Goal: Complete application form: Complete application form

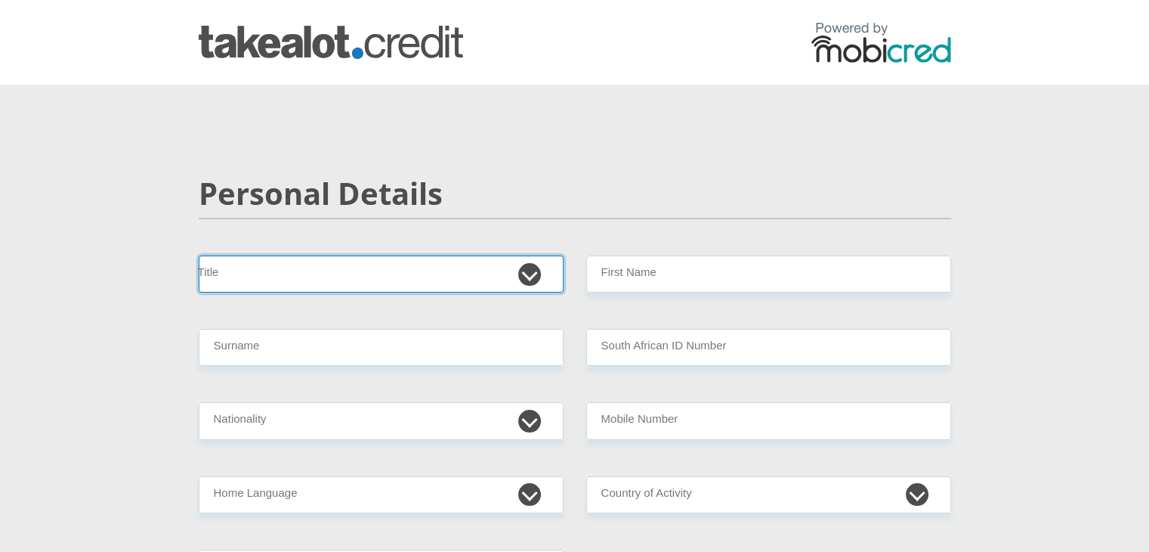
drag, startPoint x: 0, startPoint y: 0, endPoint x: 447, endPoint y: 264, distance: 519.2
click at [447, 264] on select "Mr Ms Mrs Dr [PERSON_NAME]" at bounding box center [381, 273] width 365 height 37
select select "Mrs"
click at [199, 255] on select "Mr Ms Mrs Dr [PERSON_NAME]" at bounding box center [381, 273] width 365 height 37
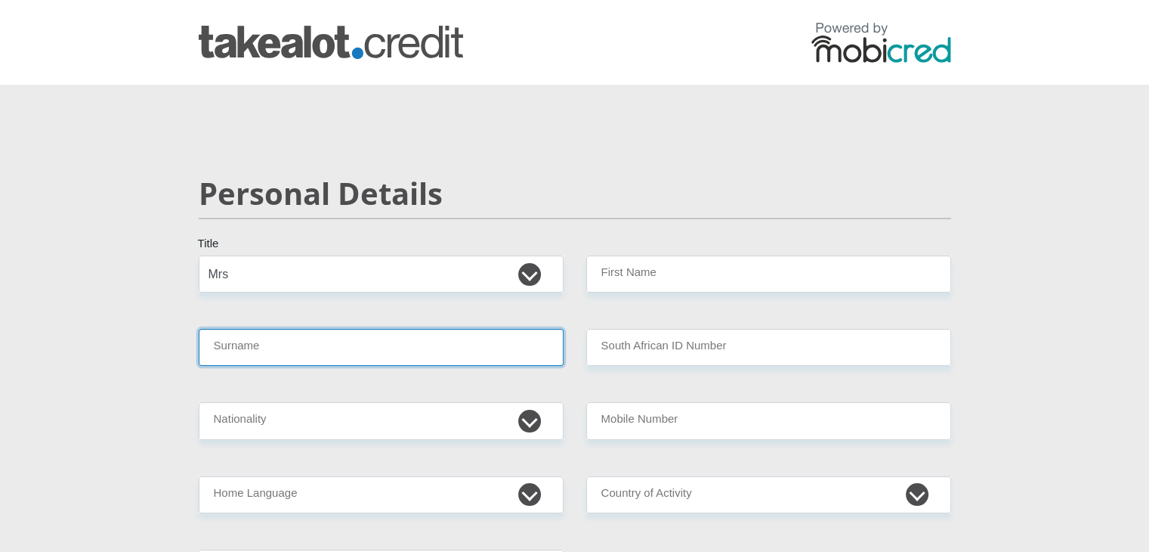
click at [249, 350] on input "Surname" at bounding box center [381, 347] width 365 height 37
type input "[PERSON_NAME]"
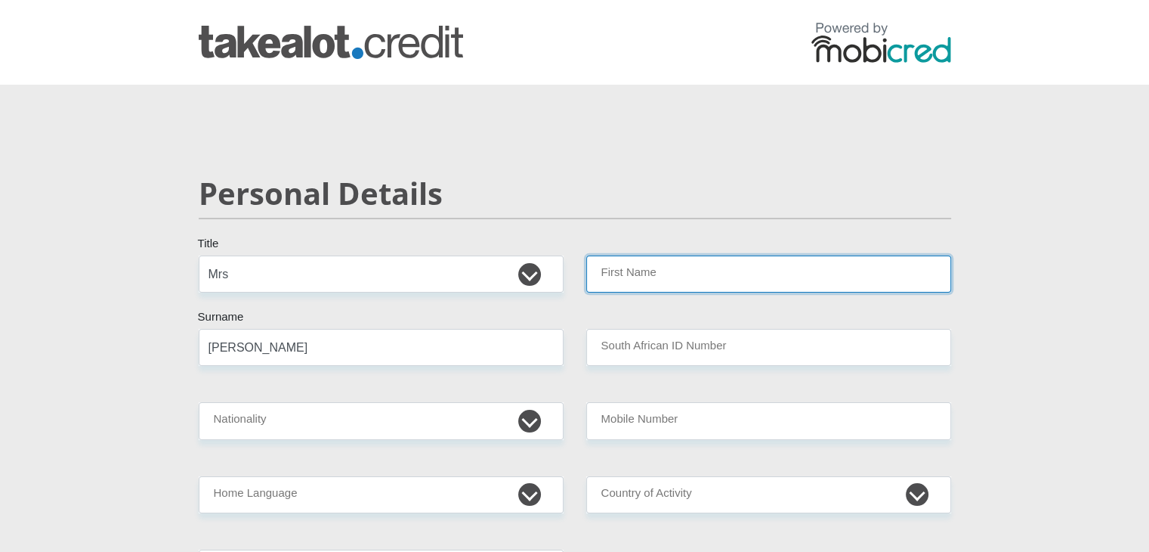
type input "[PERSON_NAME]"
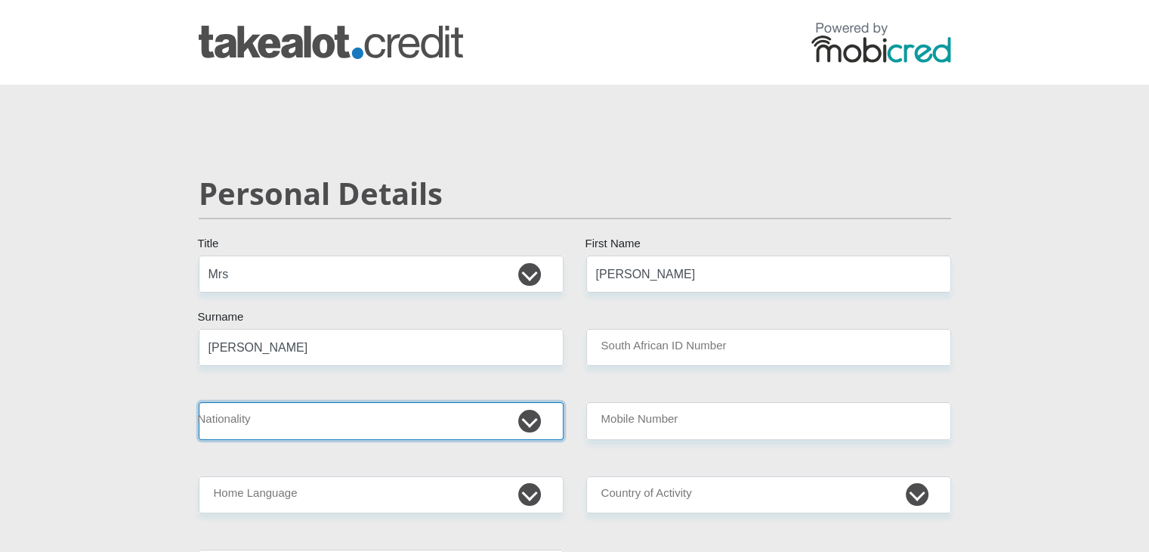
select select "ZAF"
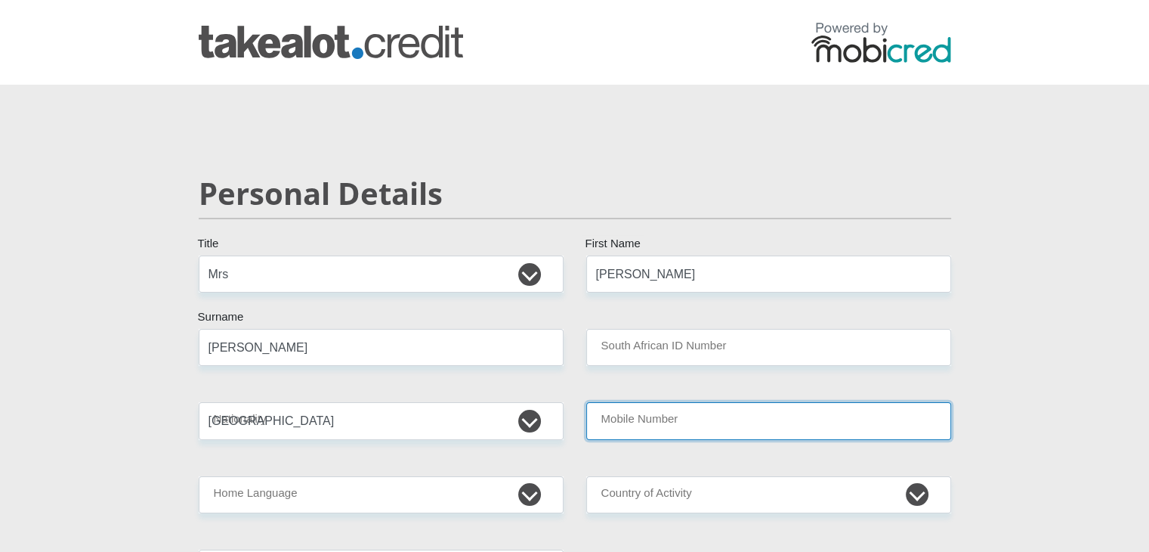
type input "0825593144"
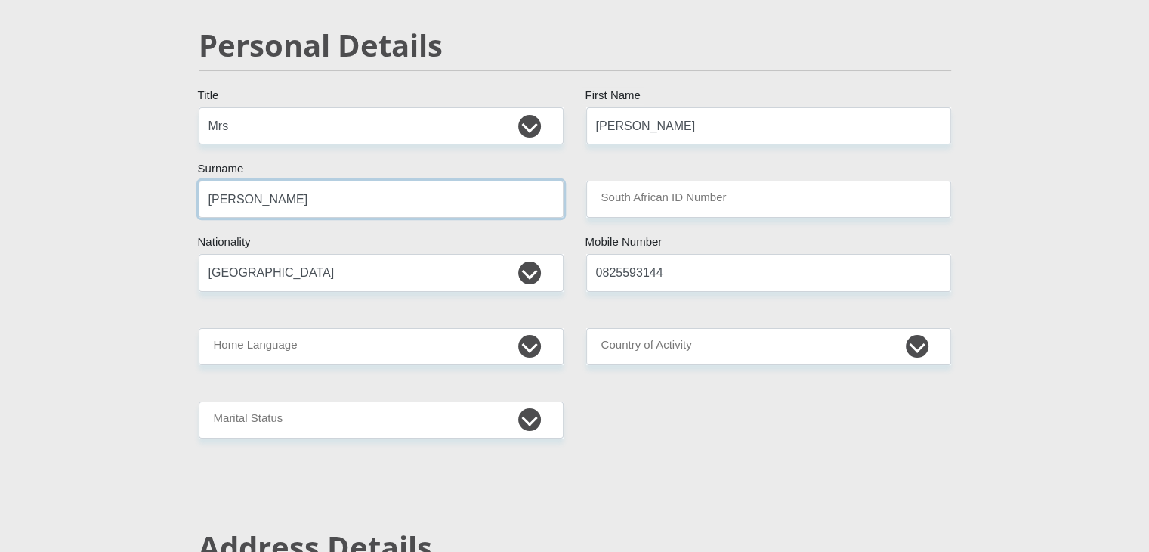
scroll to position [151, 0]
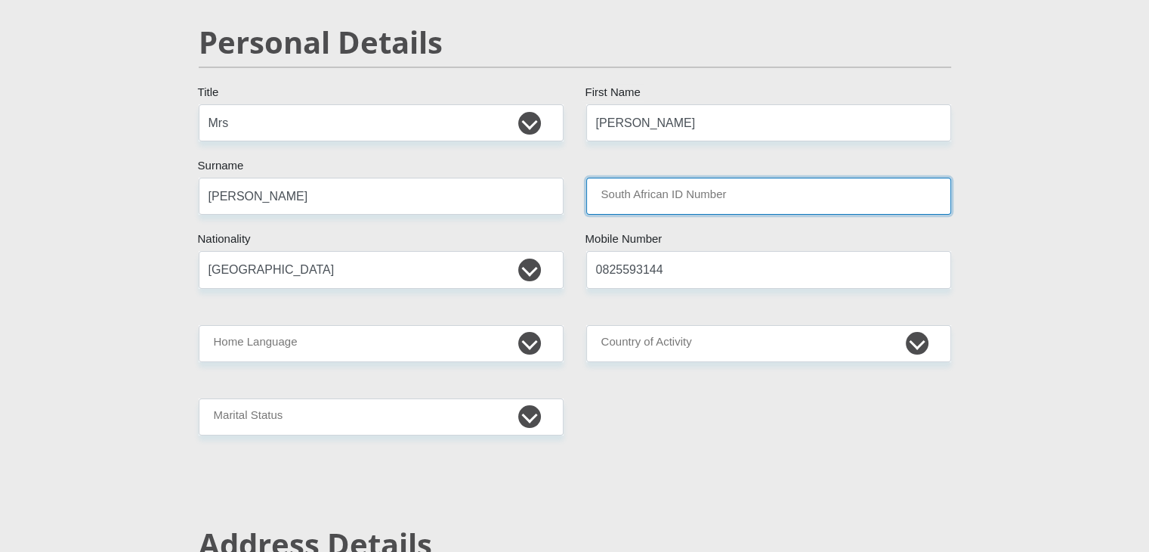
click at [656, 195] on input "South African ID Number" at bounding box center [768, 196] width 365 height 37
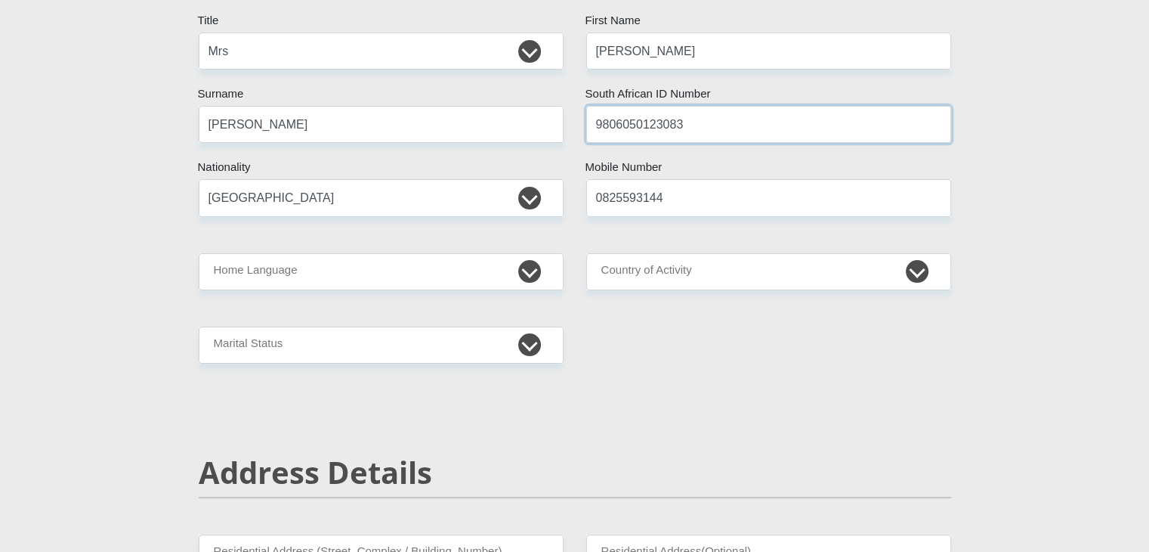
scroll to position [302, 0]
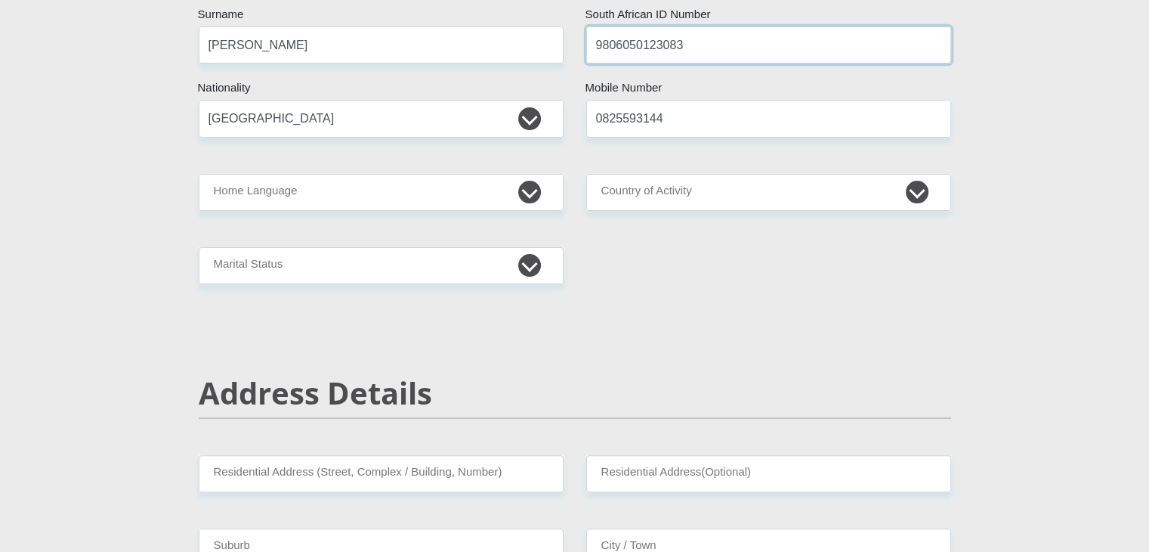
type input "9806050123083"
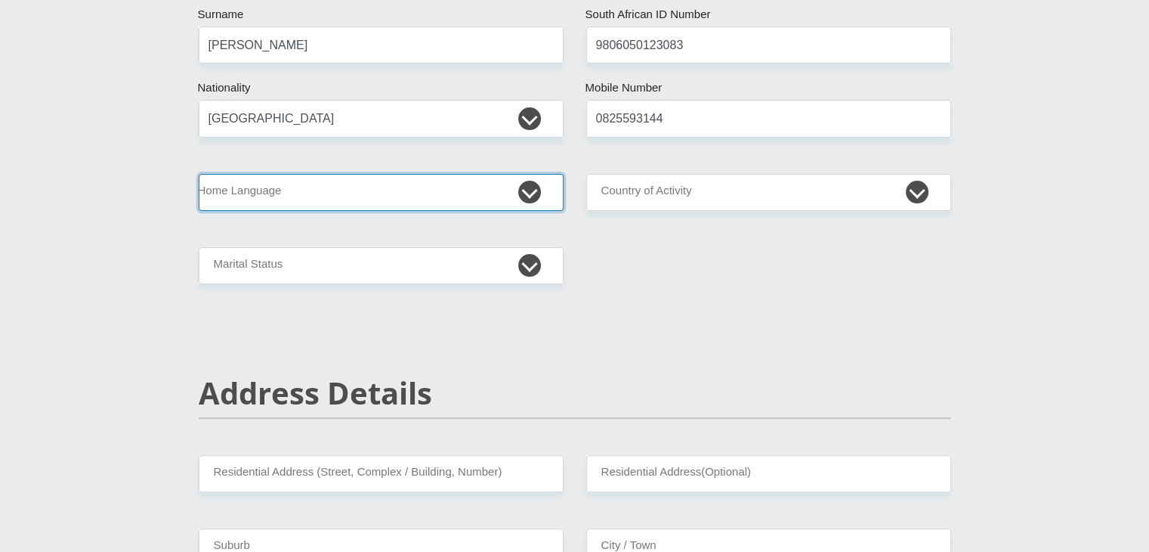
click at [530, 197] on select "Afrikaans English Sepedi South Ndebele Southern Sotho Swati Tsonga Tswana Venda…" at bounding box center [381, 192] width 365 height 37
select select "afr"
click at [199, 174] on select "Afrikaans English Sepedi South Ndebele Southern Sotho Swati Tsonga Tswana Venda…" at bounding box center [381, 192] width 365 height 37
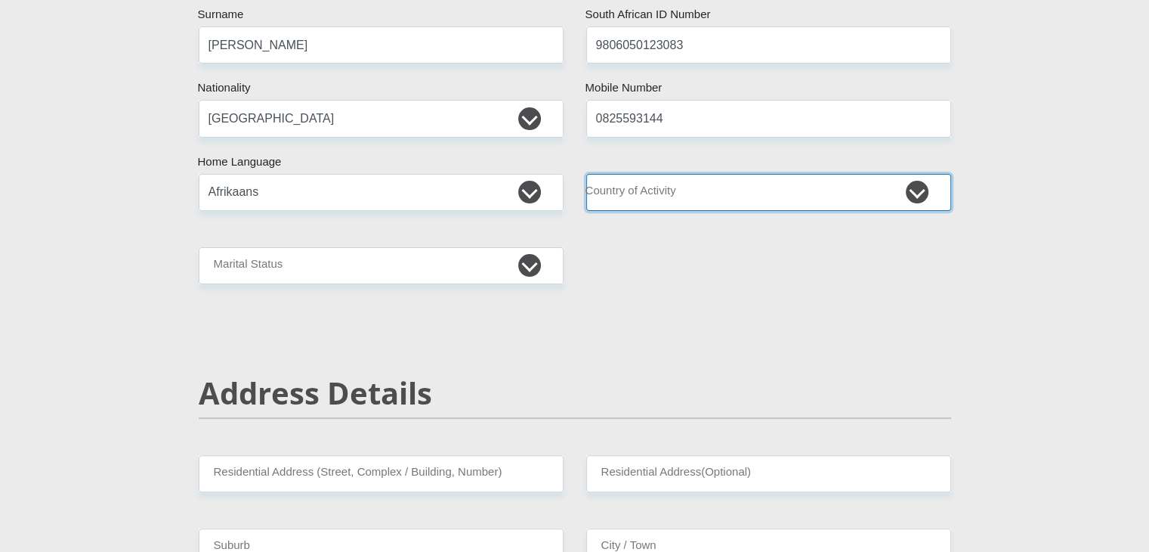
click at [918, 187] on select "[GEOGRAPHIC_DATA] [GEOGRAPHIC_DATA] [GEOGRAPHIC_DATA] [GEOGRAPHIC_DATA] [GEOGRA…" at bounding box center [768, 192] width 365 height 37
select select "ZAF"
click at [586, 174] on select "[GEOGRAPHIC_DATA] [GEOGRAPHIC_DATA] [GEOGRAPHIC_DATA] [GEOGRAPHIC_DATA] [GEOGRA…" at bounding box center [768, 192] width 365 height 37
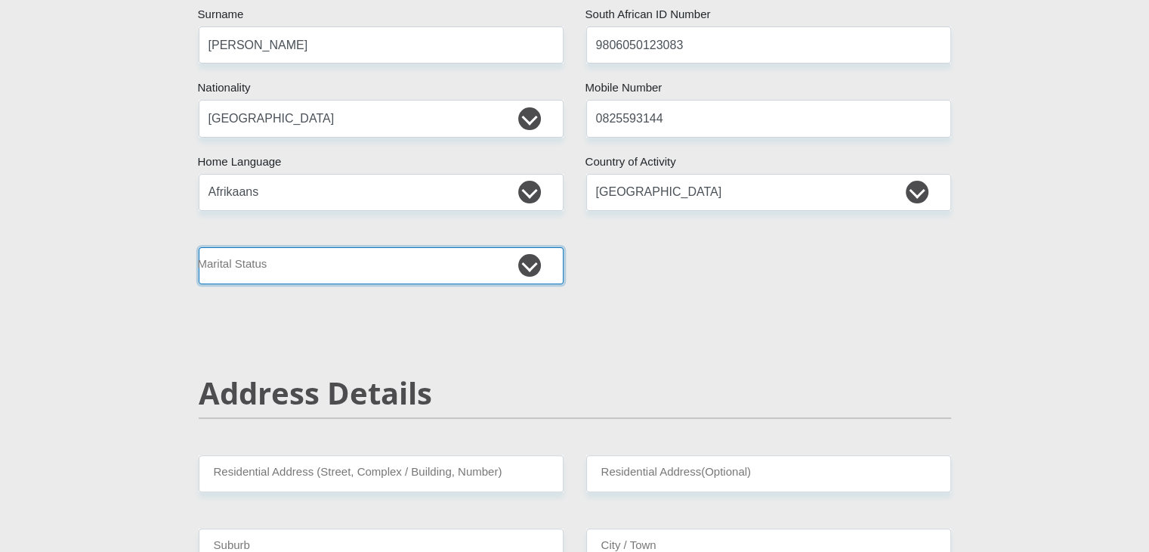
drag, startPoint x: 526, startPoint y: 269, endPoint x: 507, endPoint y: 279, distance: 21.3
click at [526, 269] on select "Married ANC Single Divorced Widowed Married COP or Customary Law" at bounding box center [381, 265] width 365 height 37
select select "1"
click at [199, 247] on select "Married ANC Single Divorced Widowed Married COP or Customary Law" at bounding box center [381, 265] width 365 height 37
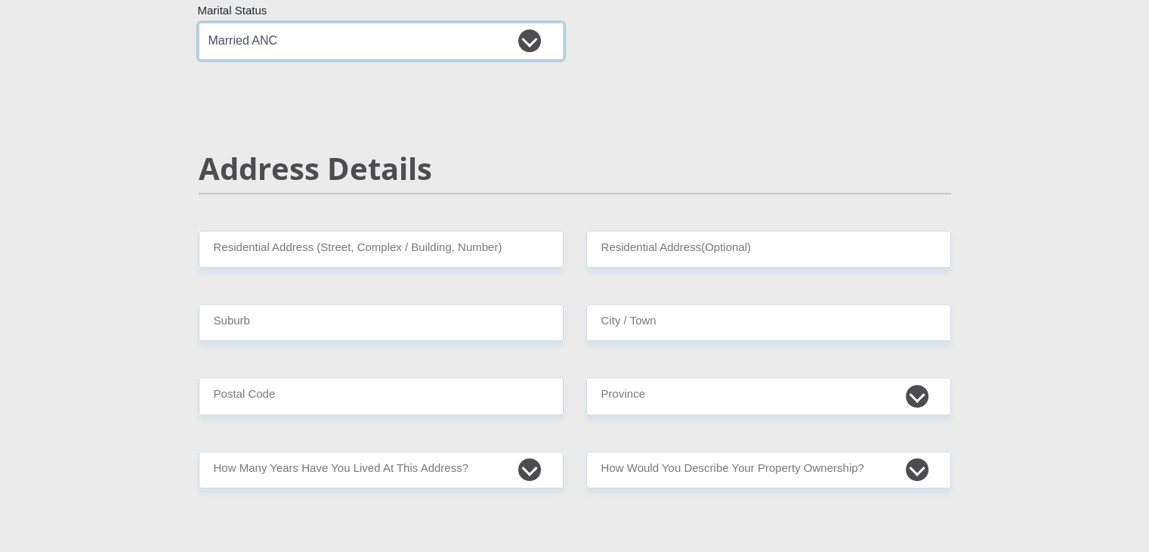
scroll to position [529, 0]
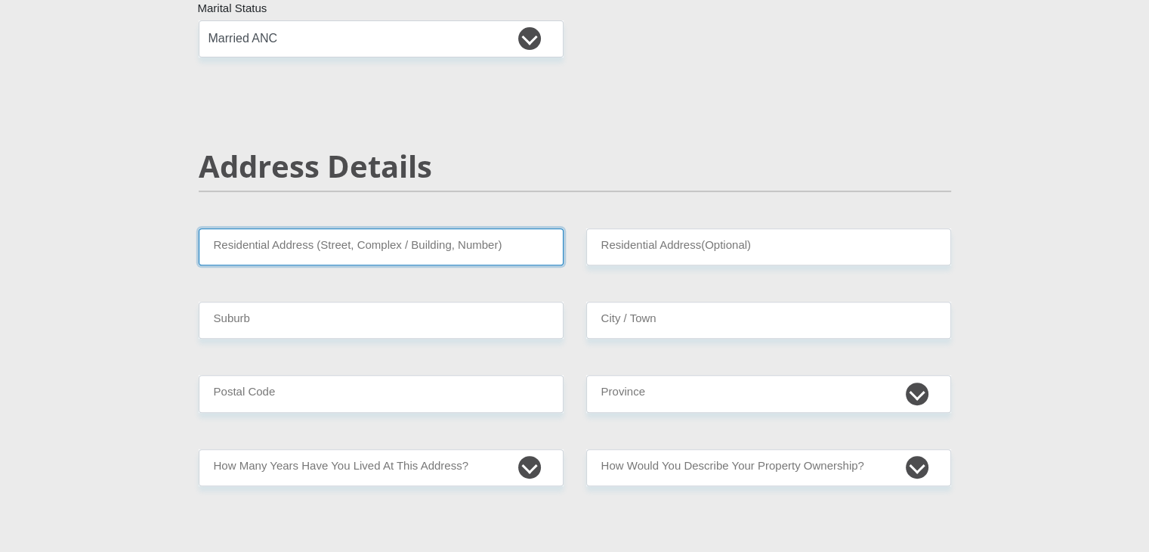
click at [399, 252] on input "Residential Address (Street, Complex / Building, Number)" at bounding box center [381, 246] width 365 height 37
type input "[STREET_ADDRESS]"
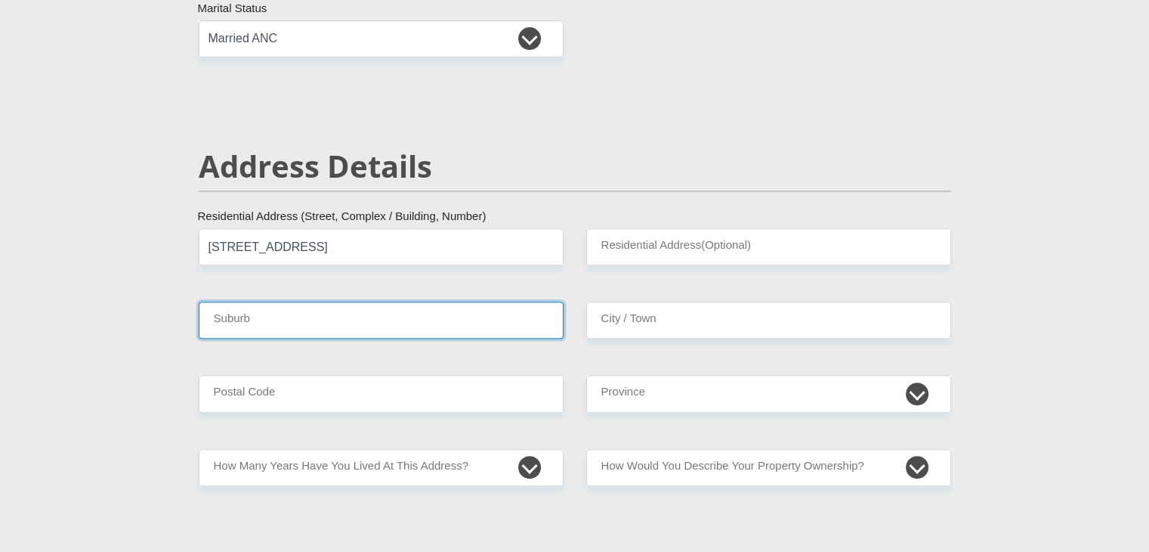
type input "[GEOGRAPHIC_DATA]"
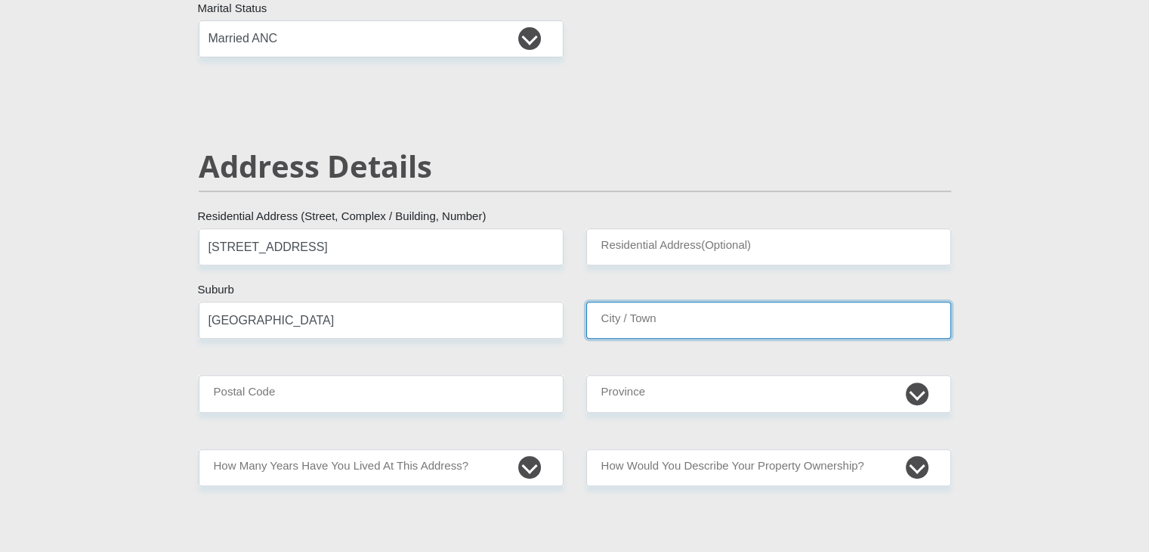
type input "[GEOGRAPHIC_DATA]"
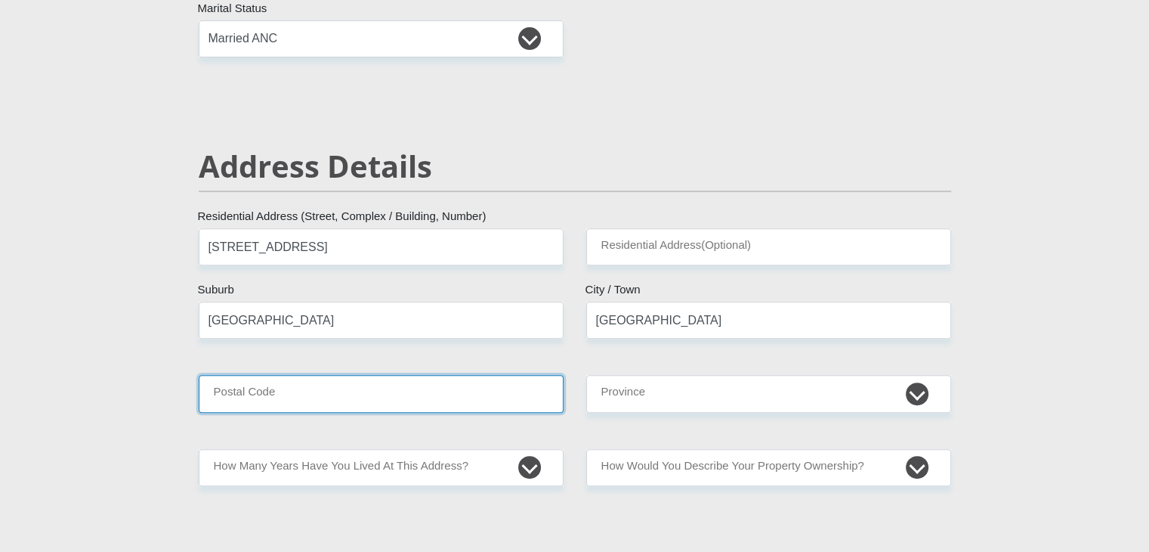
type input "0178"
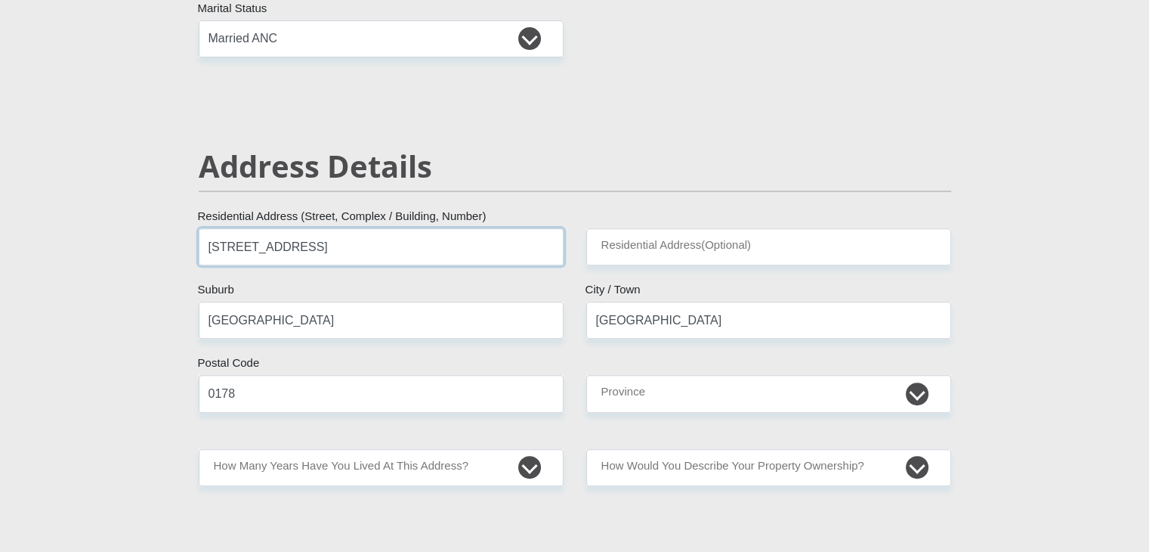
drag, startPoint x: 431, startPoint y: 246, endPoint x: 156, endPoint y: 255, distance: 276.0
type input "[STREET_ADDRESS]"
click at [294, 313] on input "[GEOGRAPHIC_DATA]" at bounding box center [381, 319] width 365 height 37
type input "P"
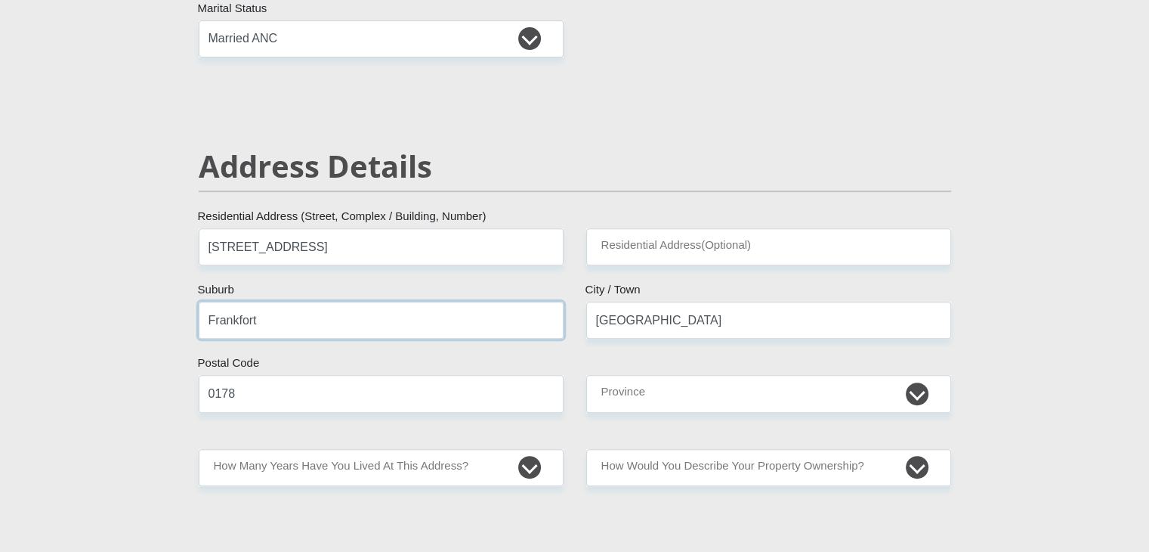
type input "Frankfort"
drag, startPoint x: 743, startPoint y: 330, endPoint x: 568, endPoint y: 343, distance: 175.8
type input "Frankfort"
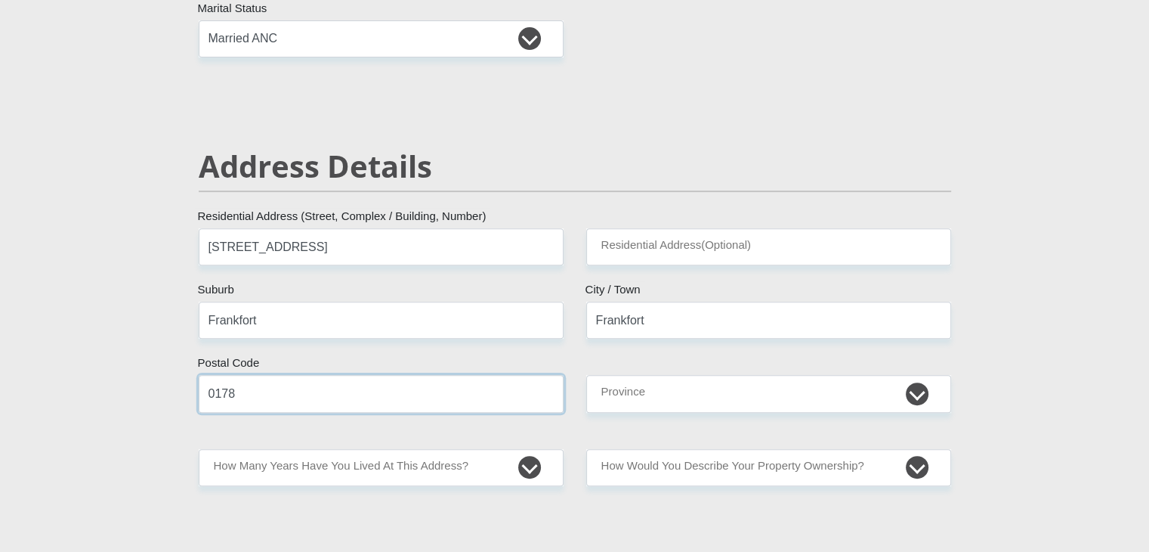
click at [383, 388] on input "0178" at bounding box center [381, 393] width 365 height 37
type input "0"
type input "9830"
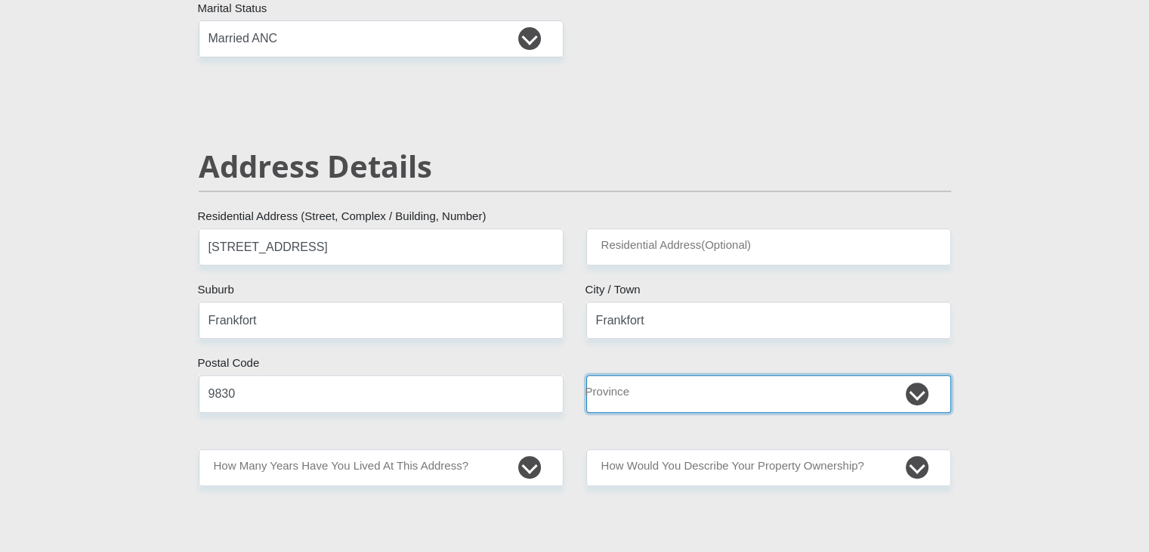
click at [722, 382] on select "Eastern Cape Free State [GEOGRAPHIC_DATA] [GEOGRAPHIC_DATA][DATE] [GEOGRAPHIC_D…" at bounding box center [768, 393] width 365 height 37
select select "Free State"
click at [586, 375] on select "Eastern Cape Free State [GEOGRAPHIC_DATA] [GEOGRAPHIC_DATA][DATE] [GEOGRAPHIC_D…" at bounding box center [768, 393] width 365 height 37
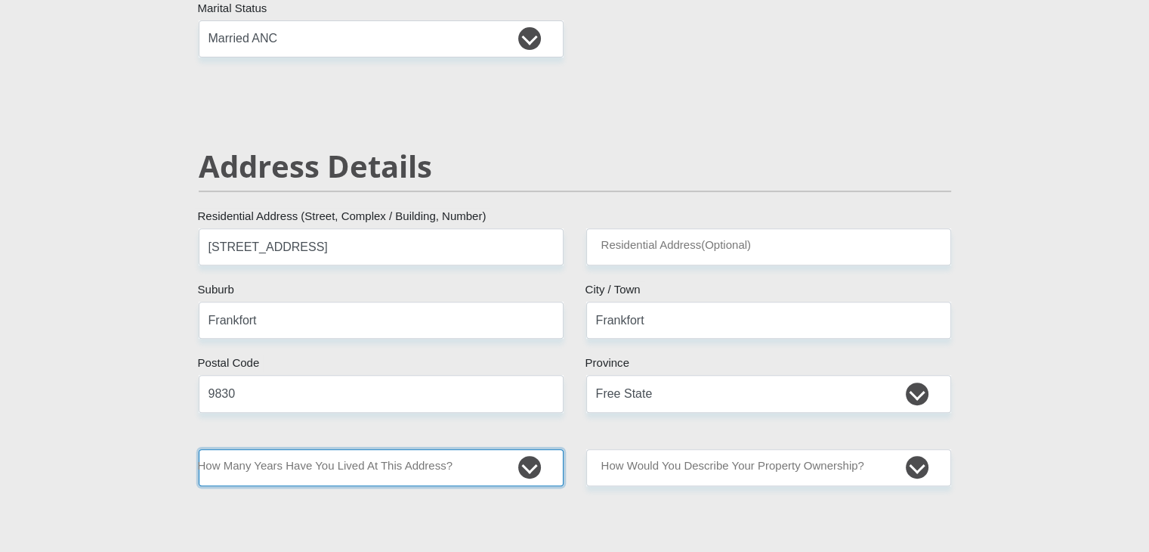
click at [506, 467] on select "less than 1 year 1-3 years 3-5 years 5+ years" at bounding box center [381, 467] width 365 height 37
select select "5"
click at [199, 449] on select "less than 1 year 1-3 years 3-5 years 5+ years" at bounding box center [381, 467] width 365 height 37
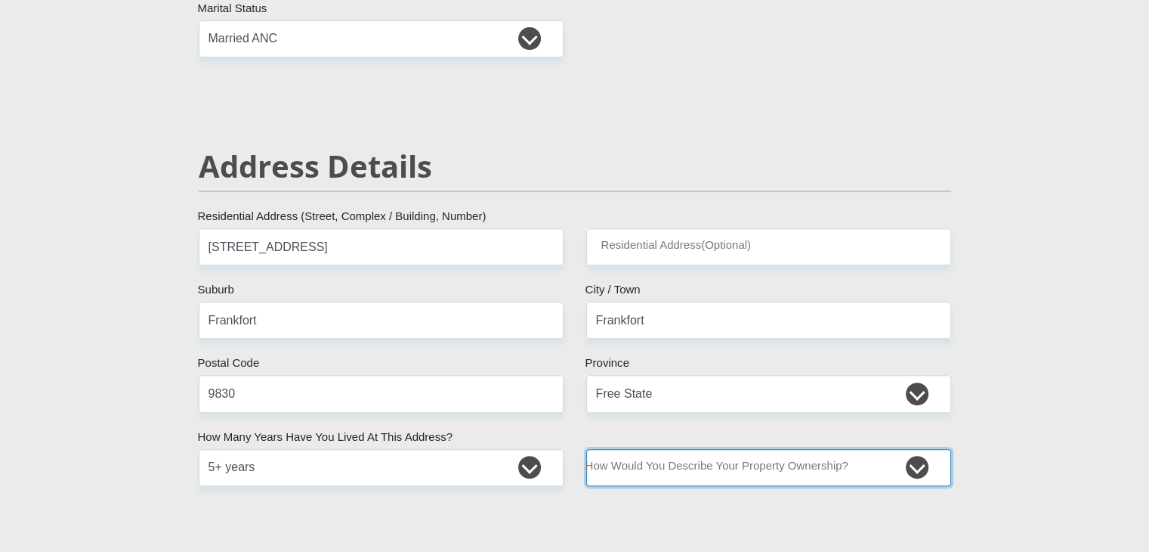
click at [814, 473] on select "Owned Rented Family Owned Company Dwelling" at bounding box center [768, 467] width 365 height 37
select select "parents"
click at [586, 449] on select "Owned Rented Family Owned Company Dwelling" at bounding box center [768, 467] width 365 height 37
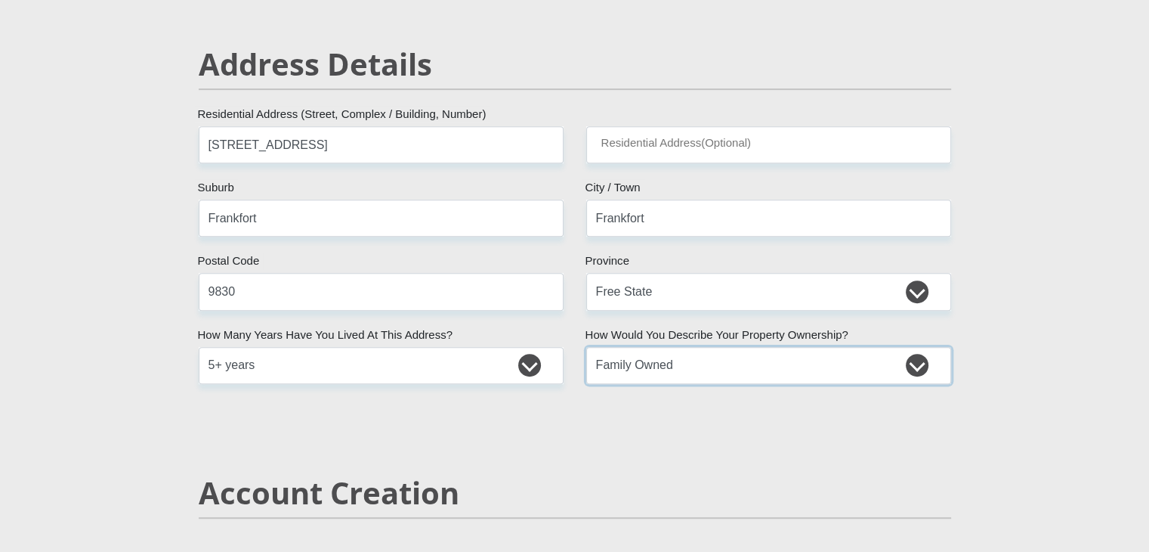
scroll to position [831, 0]
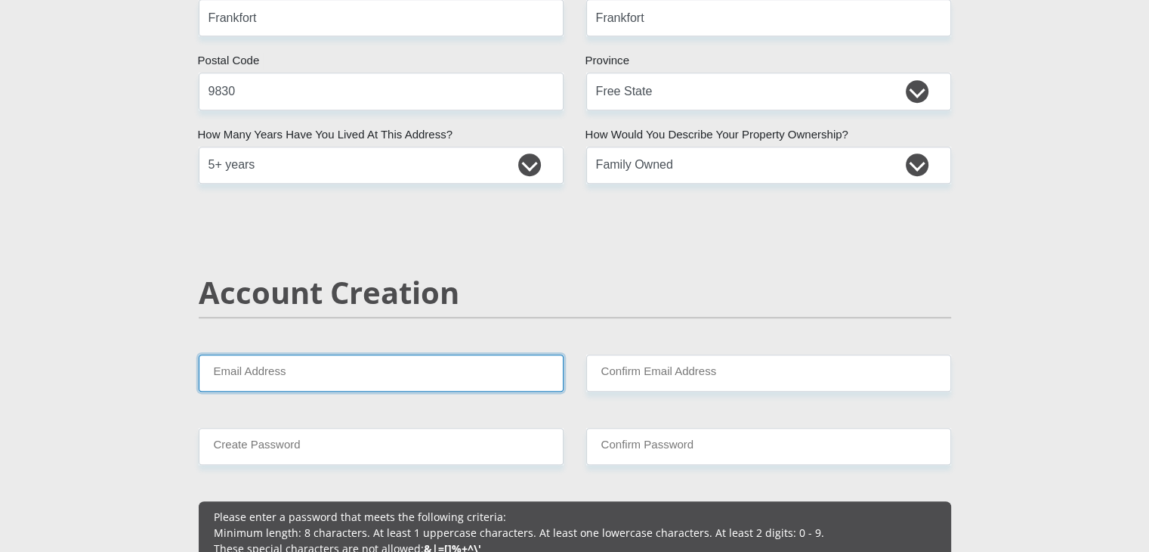
click at [360, 362] on input "Email Address" at bounding box center [381, 372] width 365 height 37
type input "[EMAIL_ADDRESS][DOMAIN_NAME]"
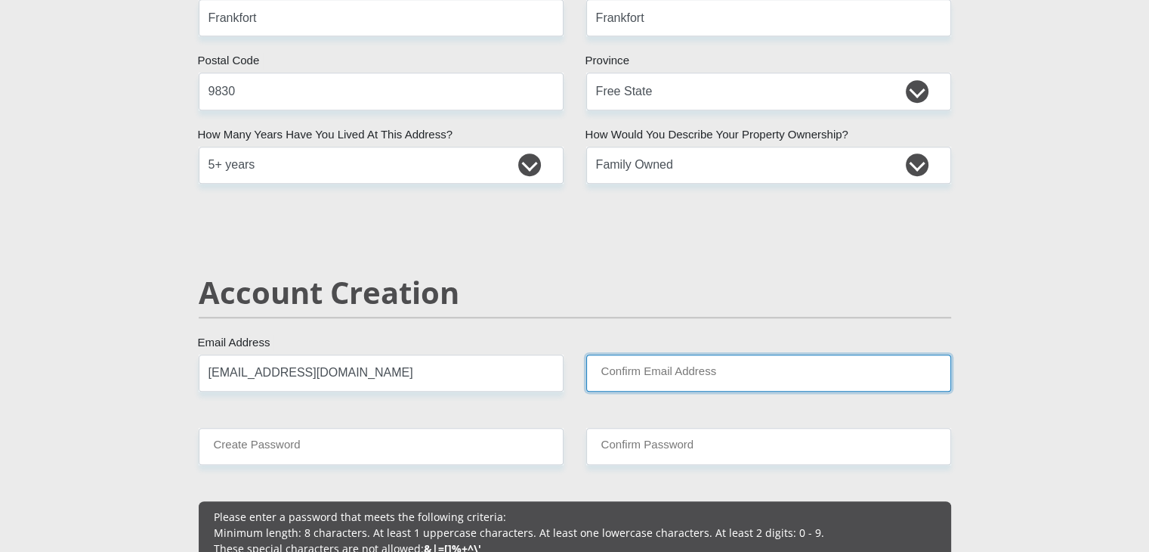
type input "[EMAIL_ADDRESS][DOMAIN_NAME]"
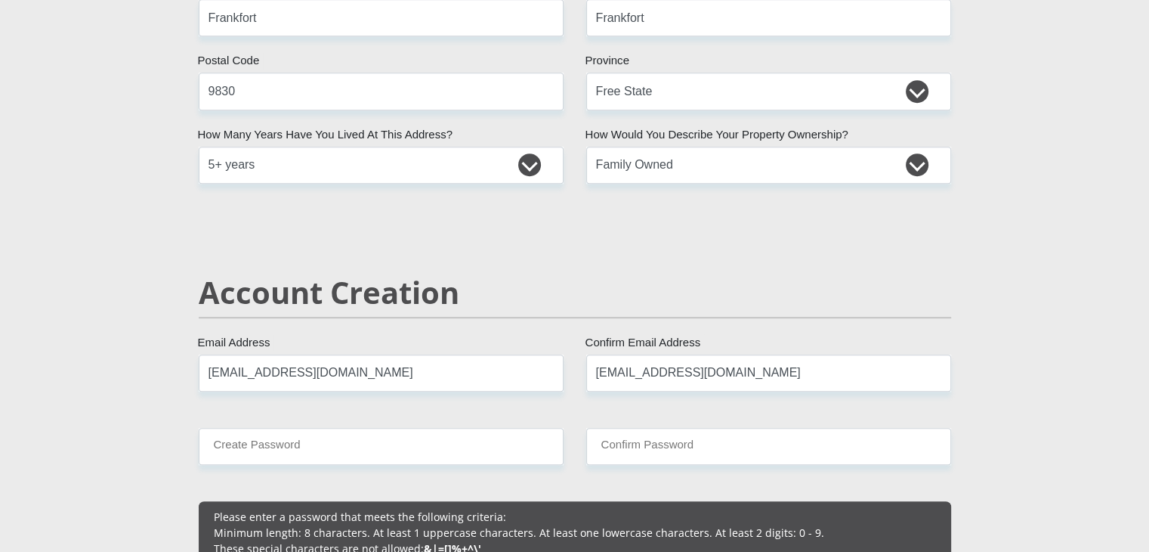
type input "0825593144"
type input "[PERSON_NAME]"
type input "De Klerk"
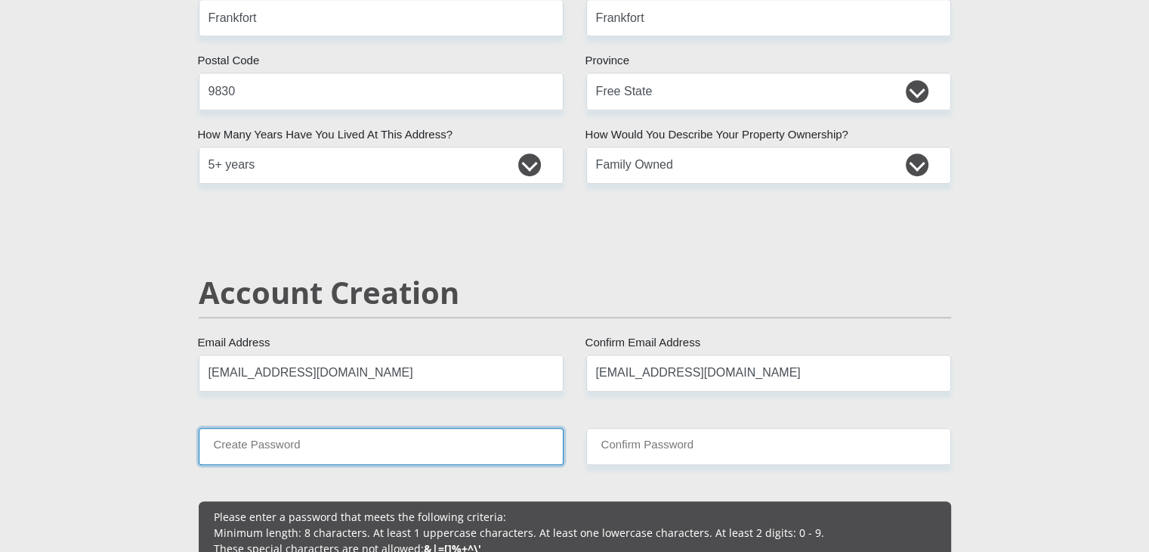
click at [355, 439] on input "Create Password" at bounding box center [381, 446] width 365 height 37
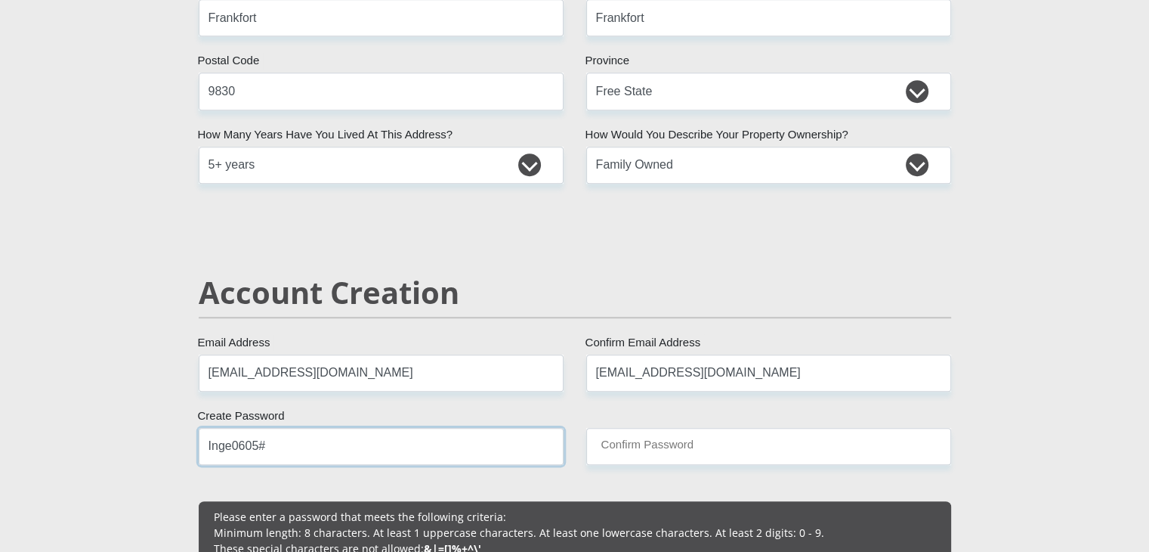
type input "Inge0605#"
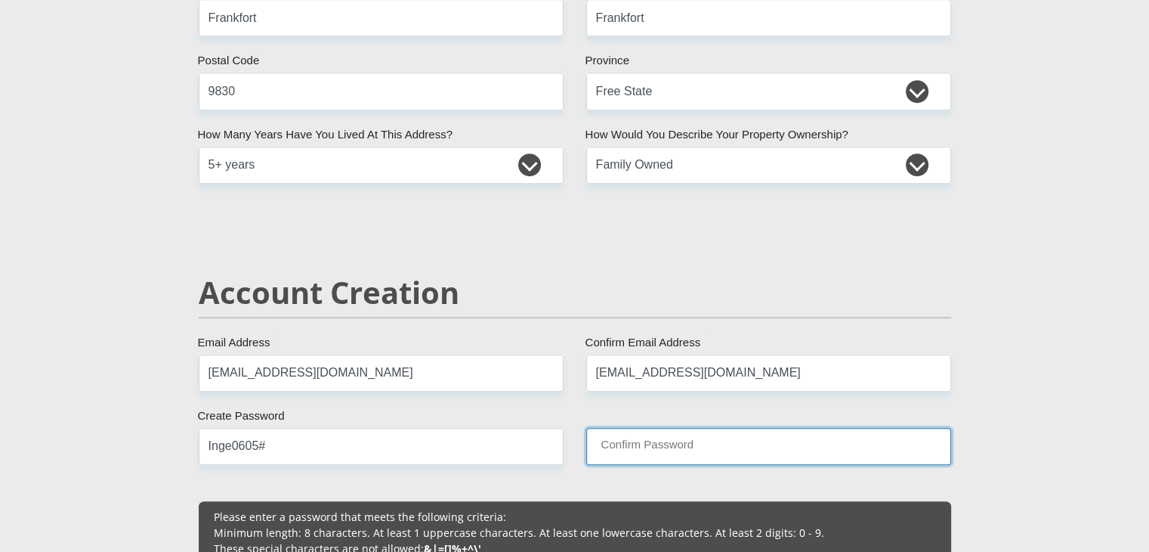
click at [641, 441] on input "Confirm Password" at bounding box center [768, 446] width 365 height 37
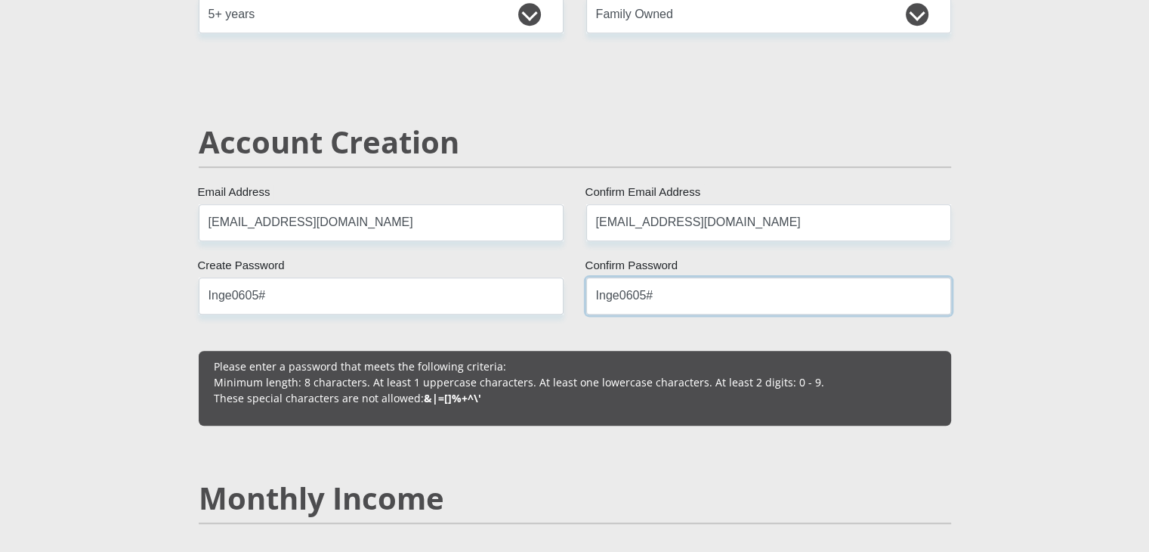
scroll to position [1209, 0]
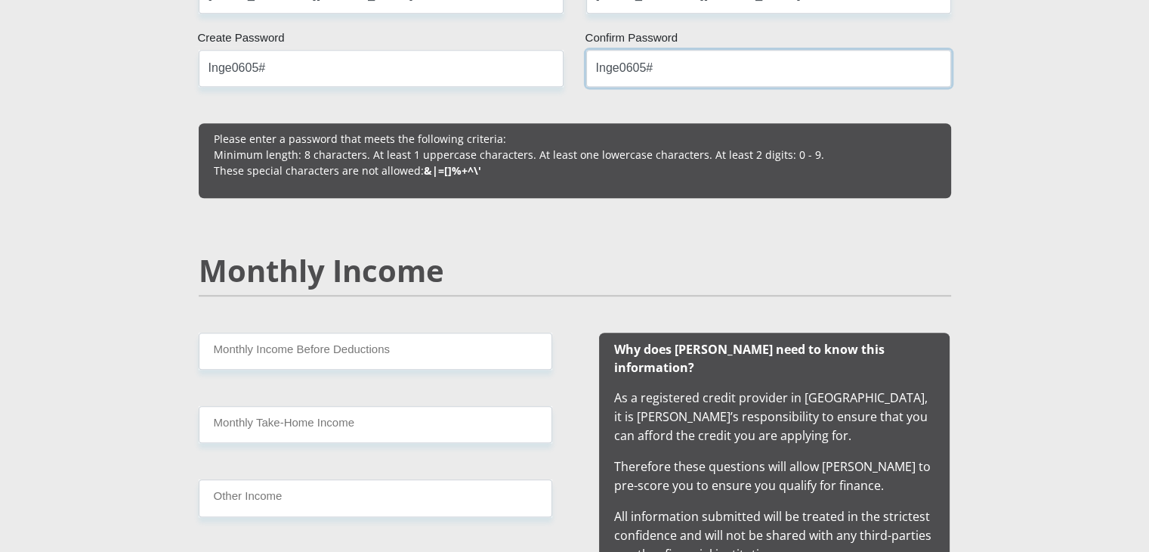
type input "Inge0605#"
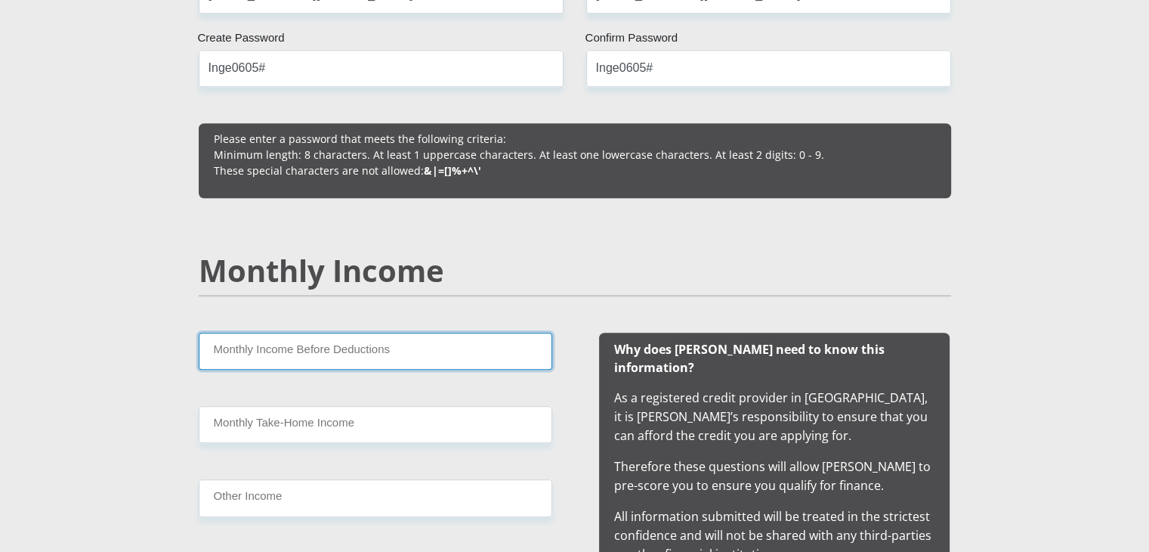
click at [326, 342] on input "Monthly Income Before Deductions" at bounding box center [376, 350] width 354 height 37
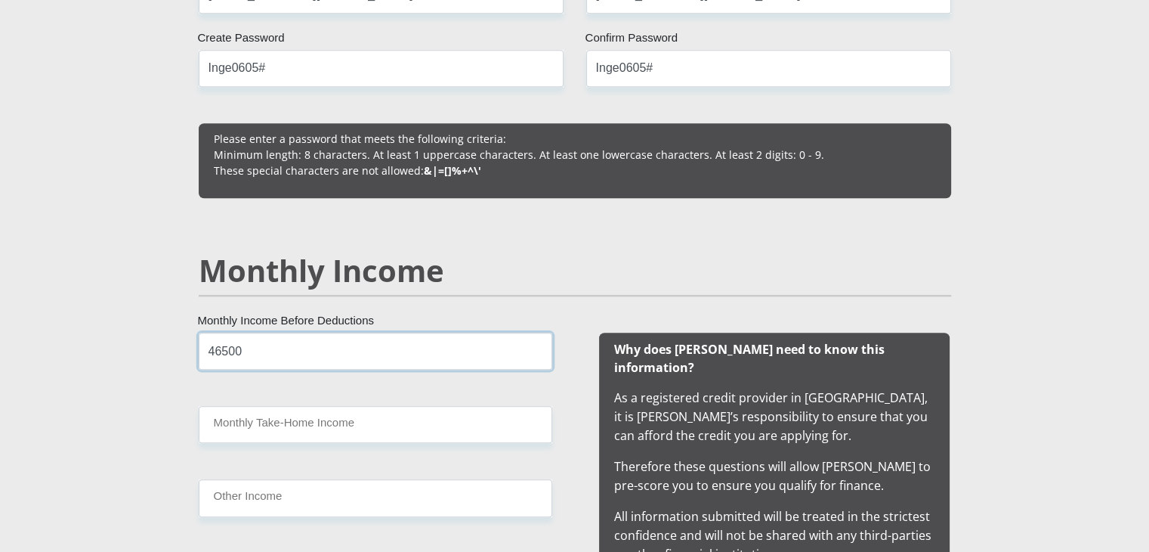
type input "46500"
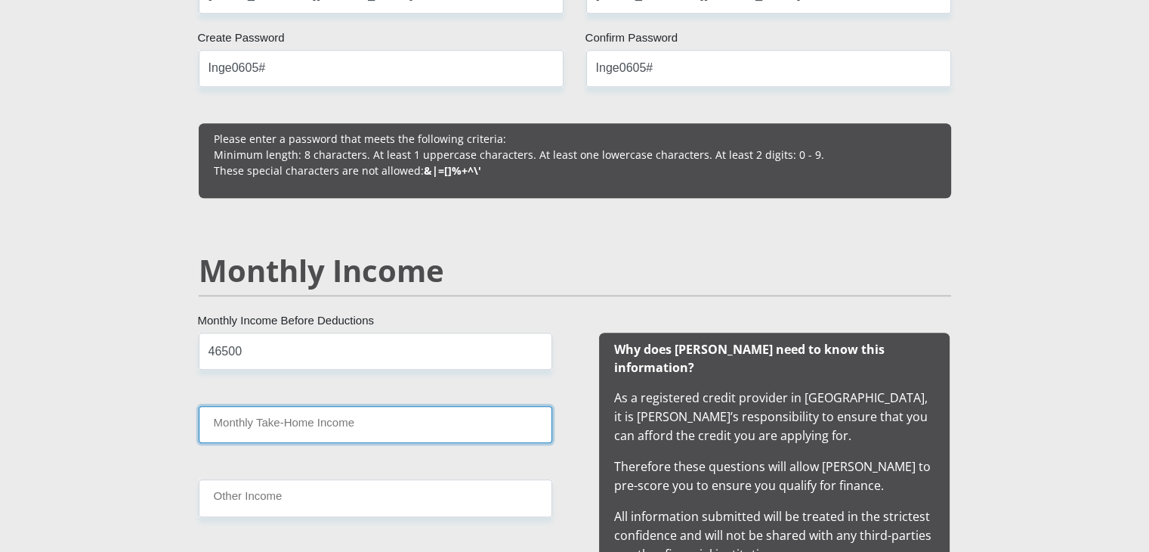
click at [320, 437] on input "Monthly Take-Home Income" at bounding box center [376, 424] width 354 height 37
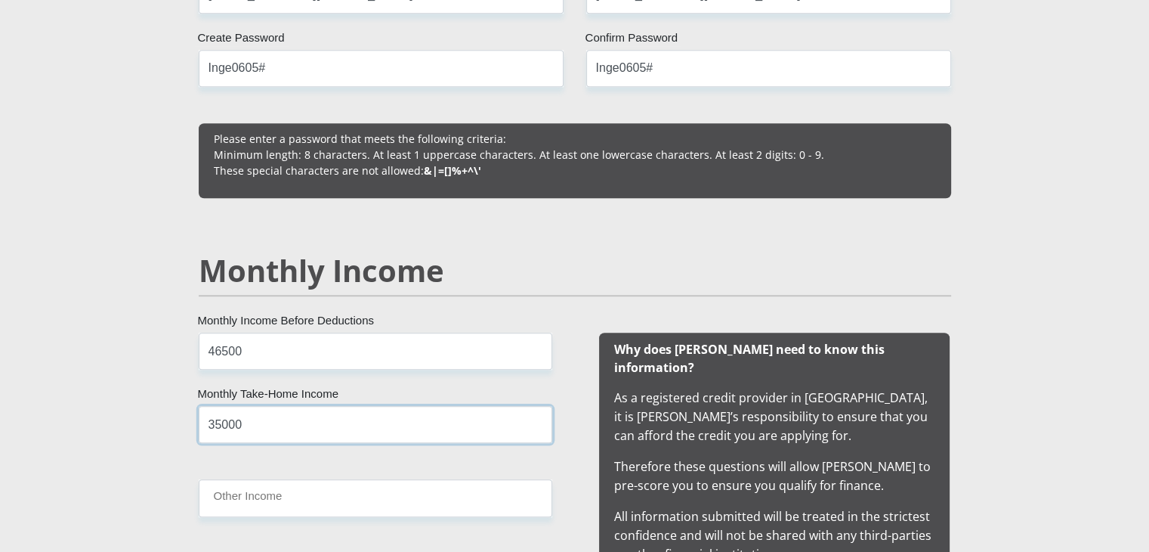
type input "35000"
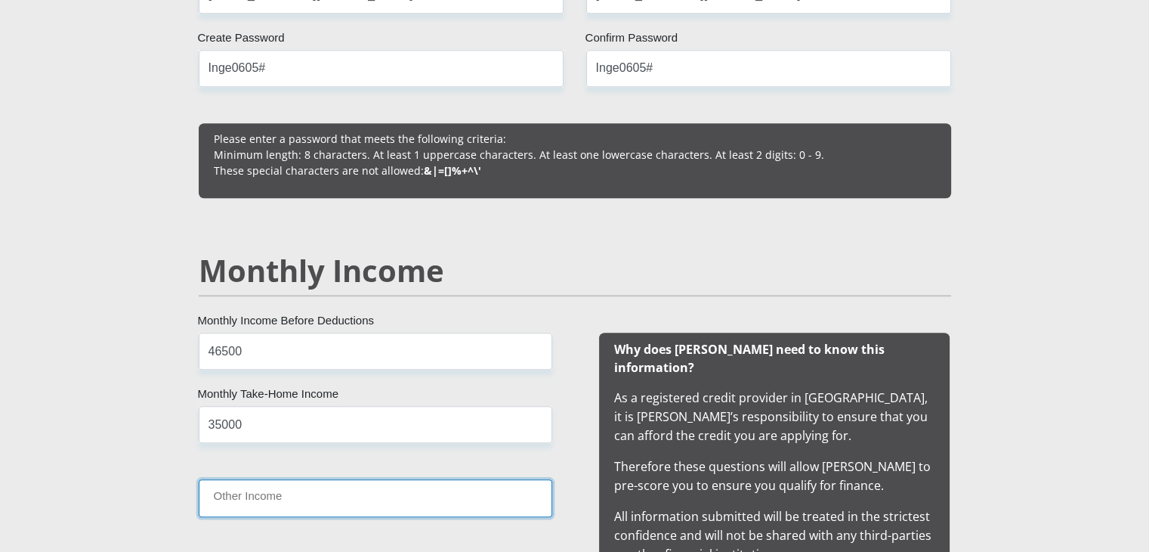
click at [320, 490] on input "Other Income" at bounding box center [376, 497] width 354 height 37
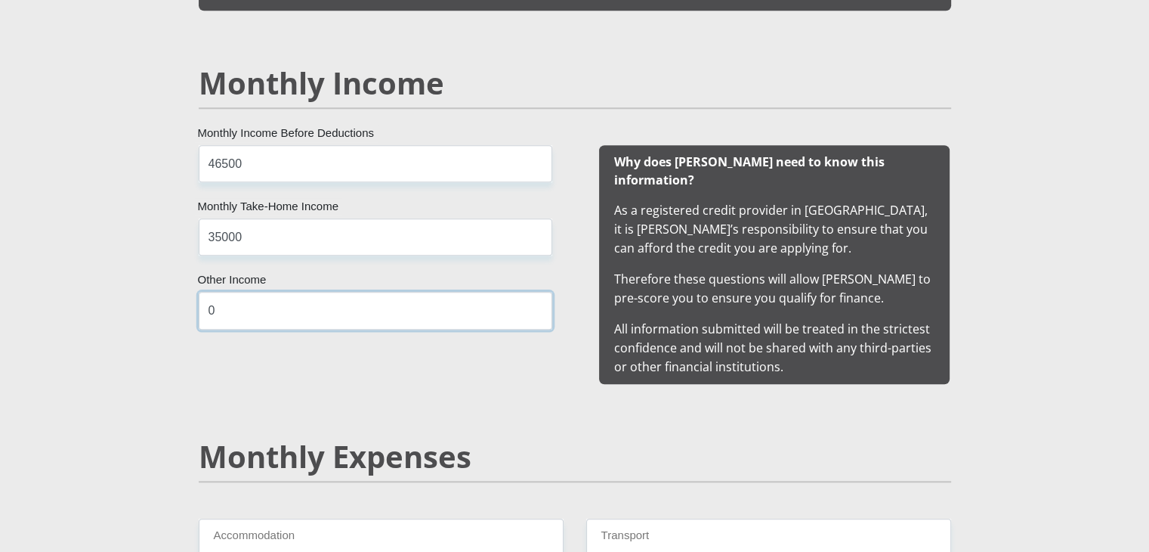
scroll to position [1587, 0]
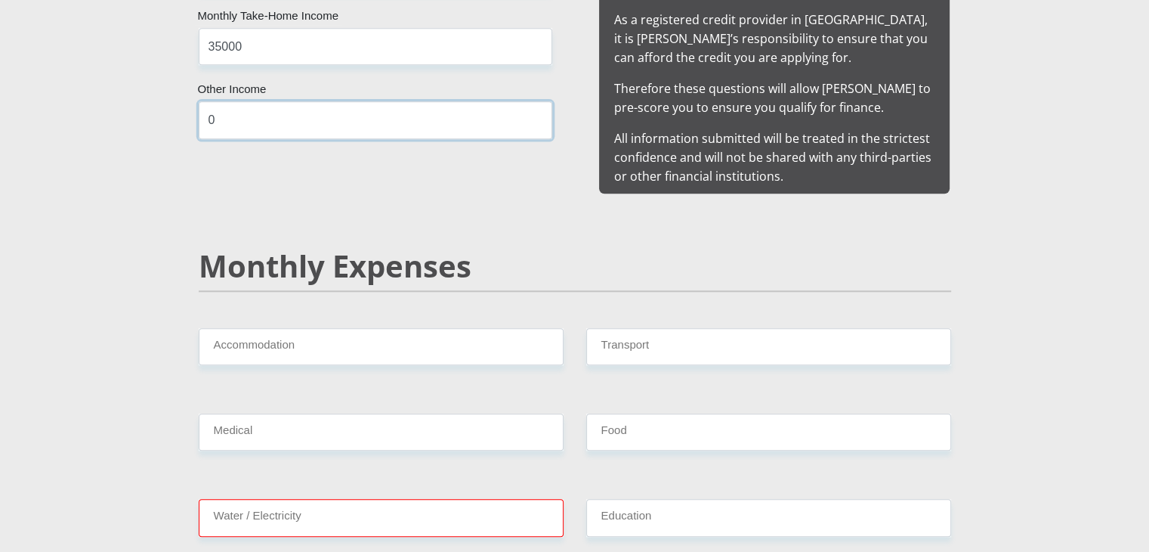
type input "0"
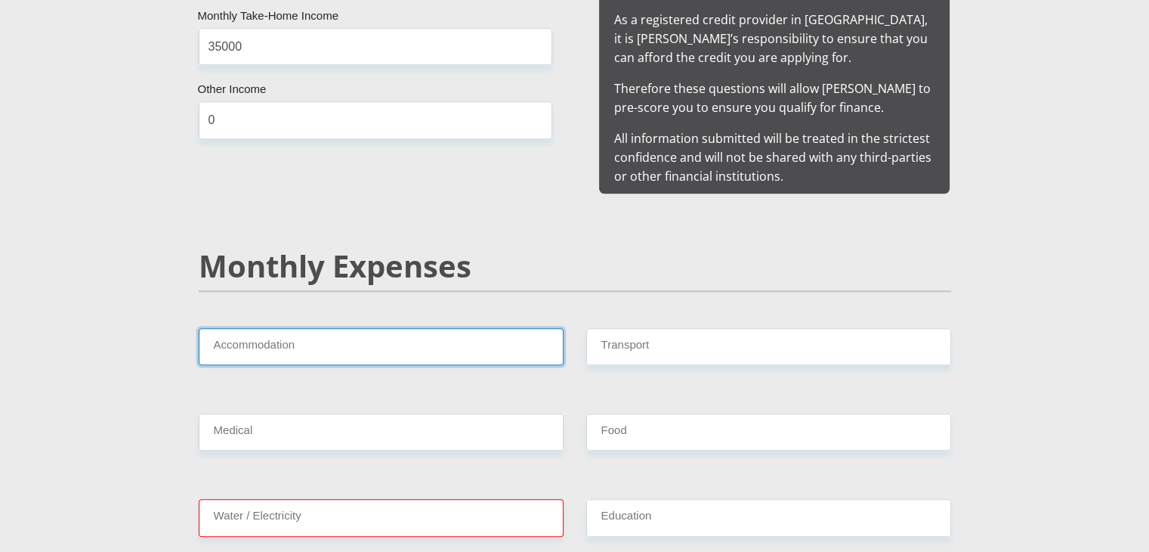
click at [370, 332] on input "Accommodation" at bounding box center [381, 346] width 365 height 37
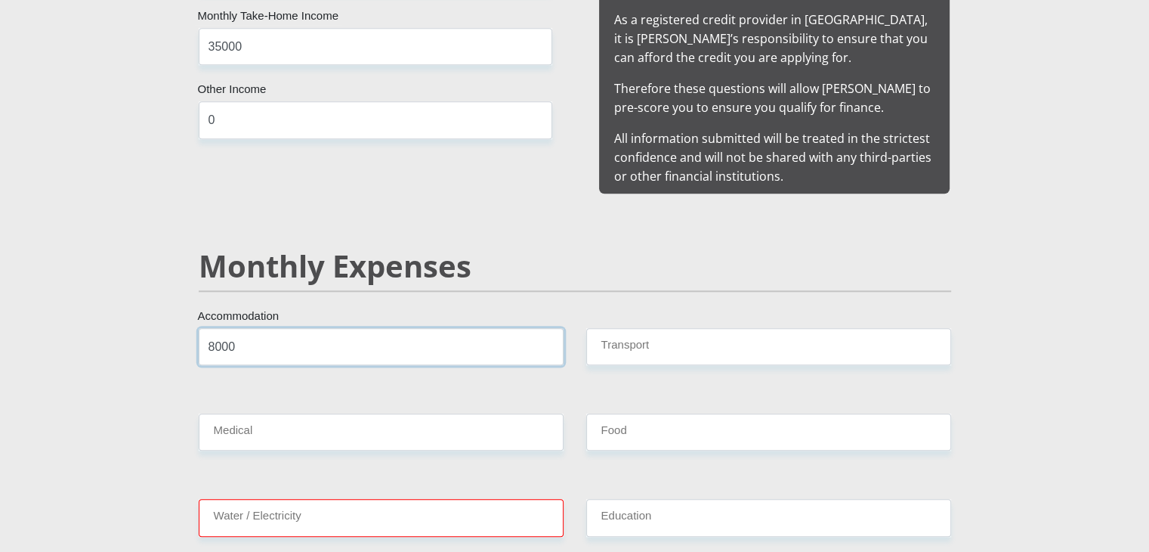
type input "8000"
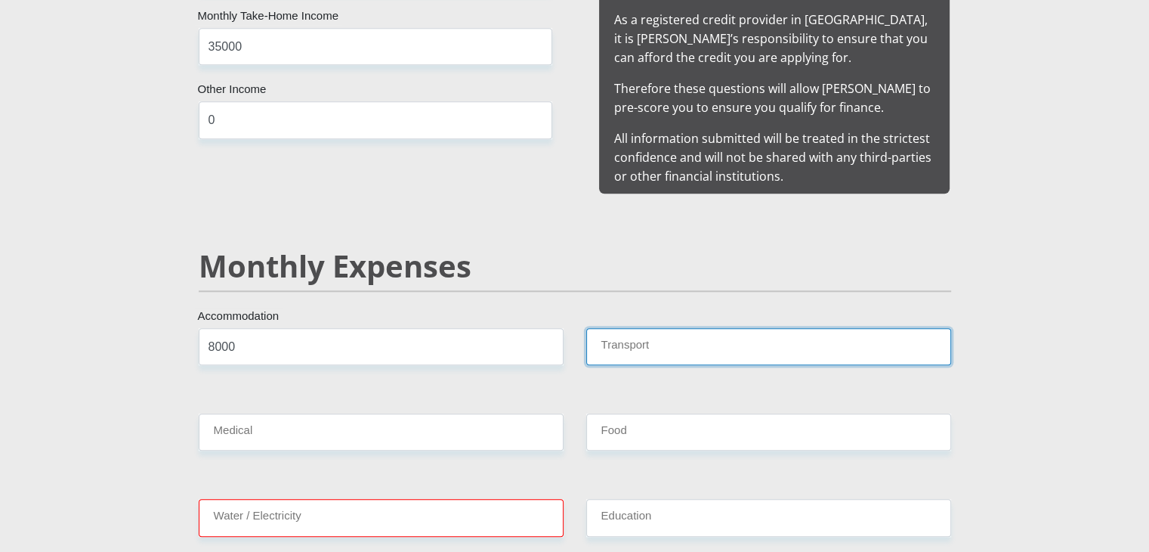
click at [643, 328] on input "Transport" at bounding box center [768, 346] width 365 height 37
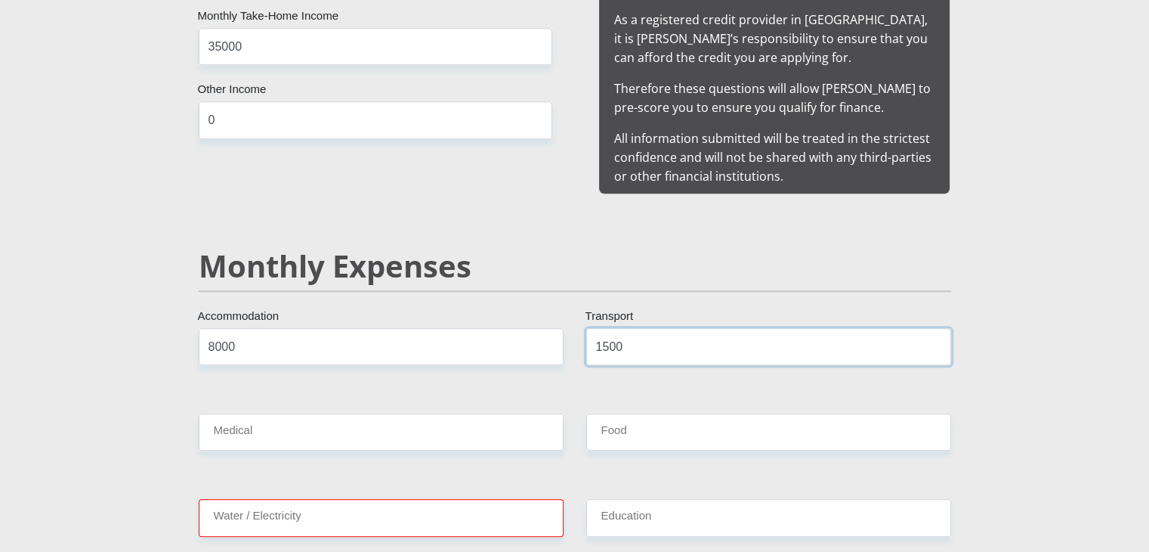
type input "1500"
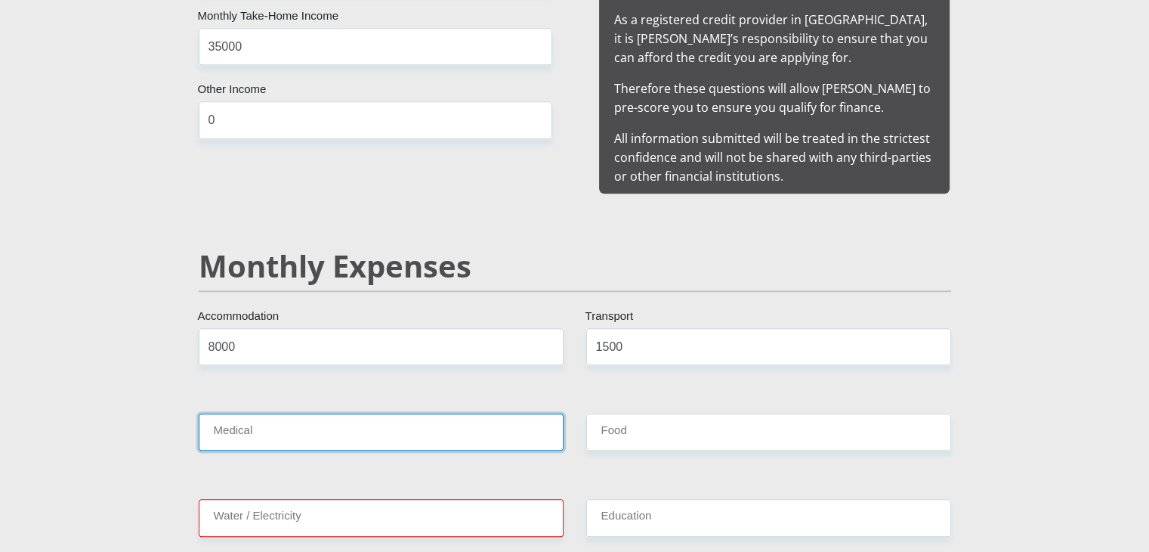
click at [309, 413] on input "Medical" at bounding box center [381, 431] width 365 height 37
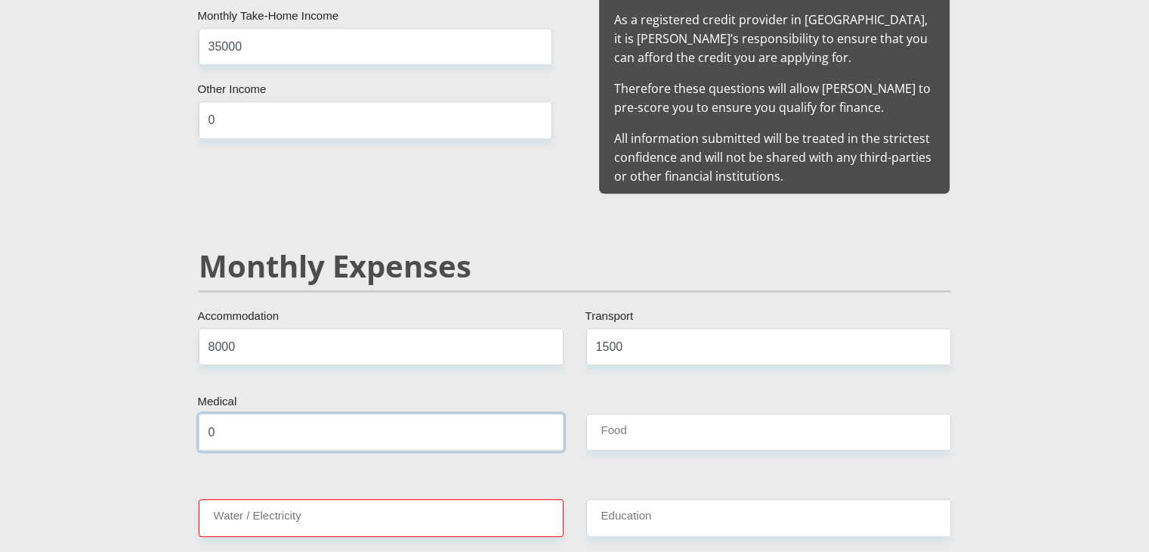
type input "0"
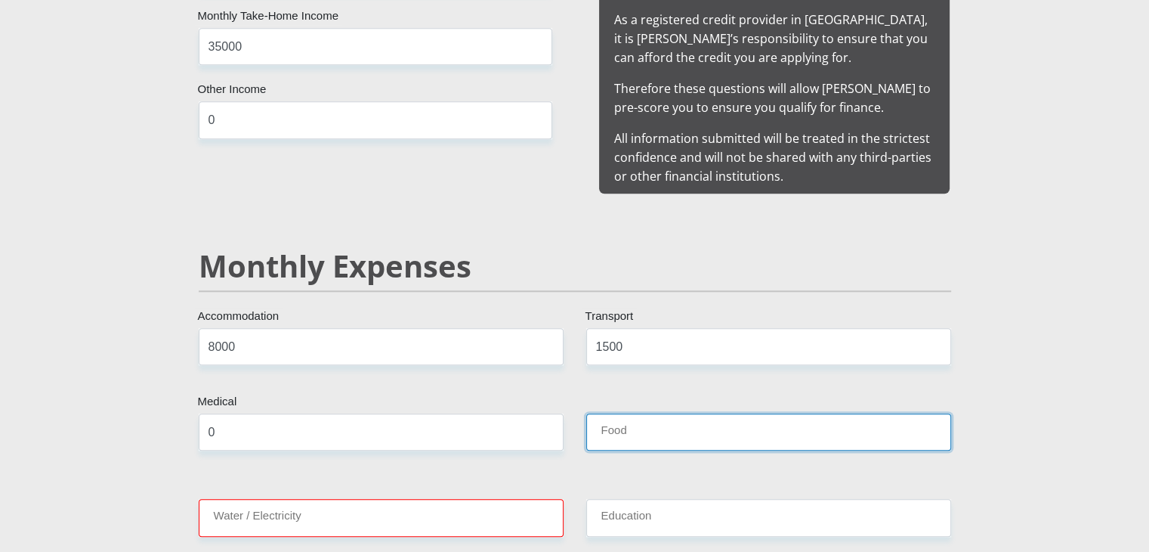
click at [672, 413] on input "Food" at bounding box center [768, 431] width 365 height 37
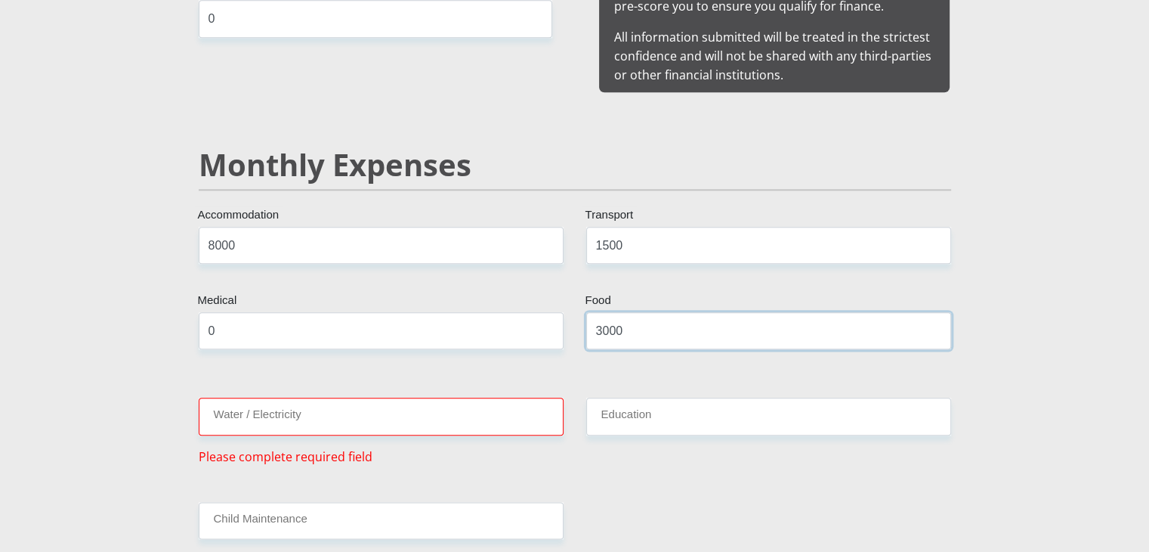
scroll to position [1813, 0]
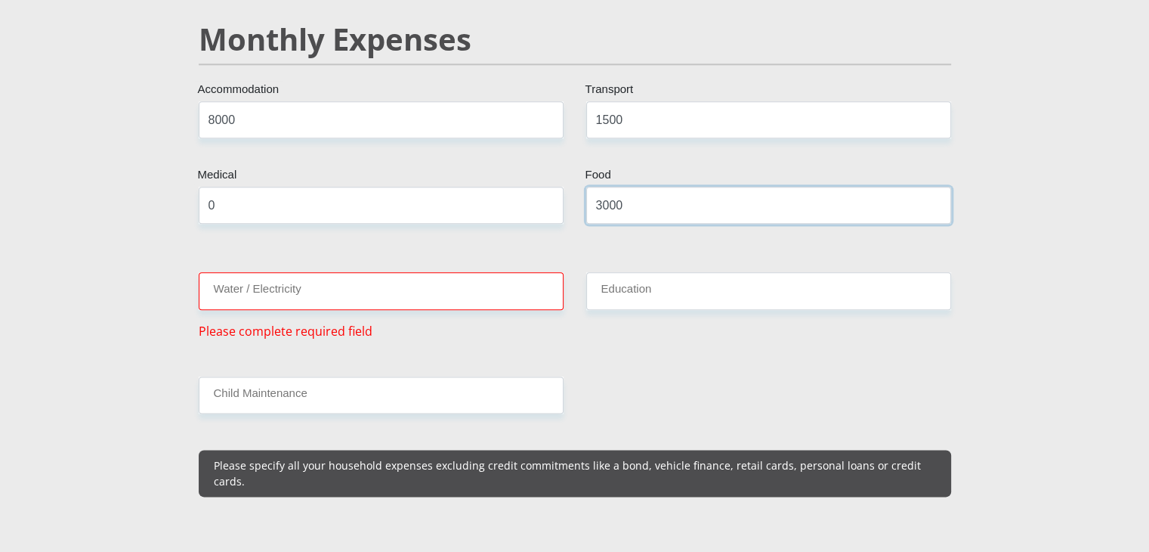
type input "3000"
click at [411, 274] on input "Water / Electricity" at bounding box center [381, 290] width 365 height 37
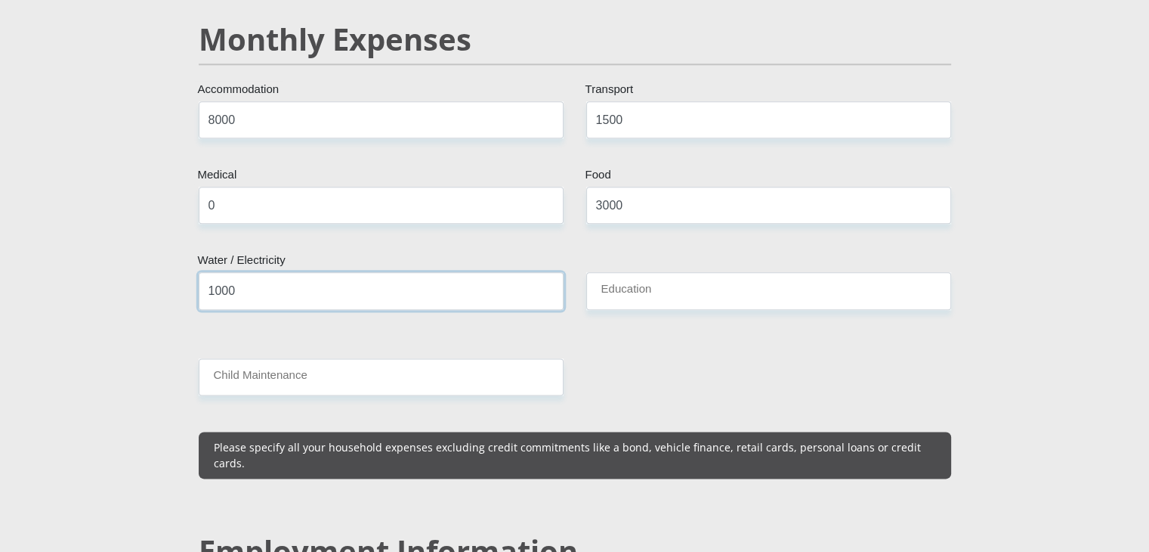
type input "1000"
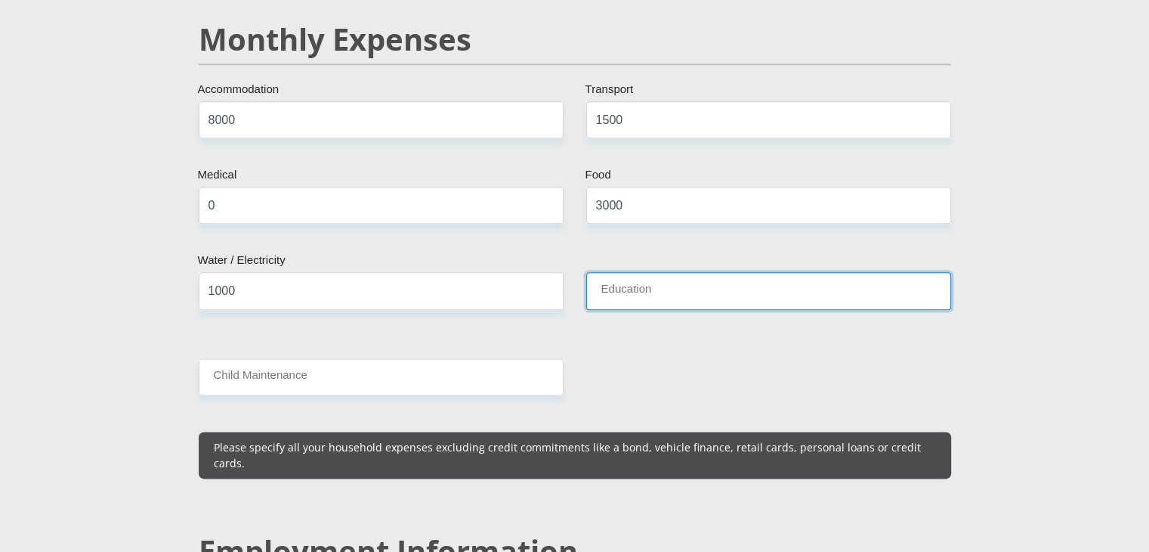
click at [636, 272] on input "Education" at bounding box center [768, 290] width 365 height 37
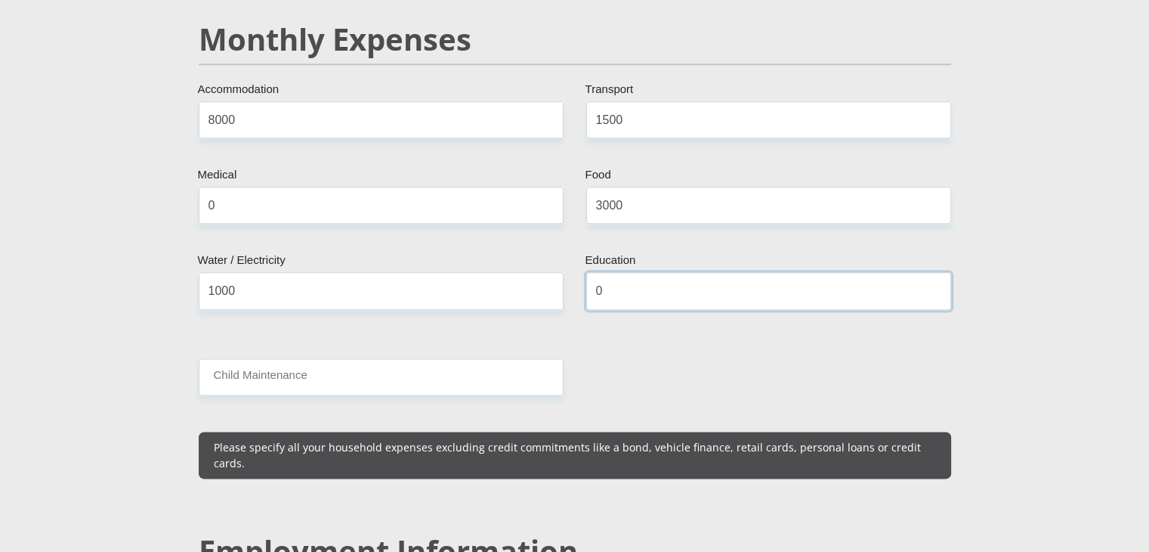
type input "0"
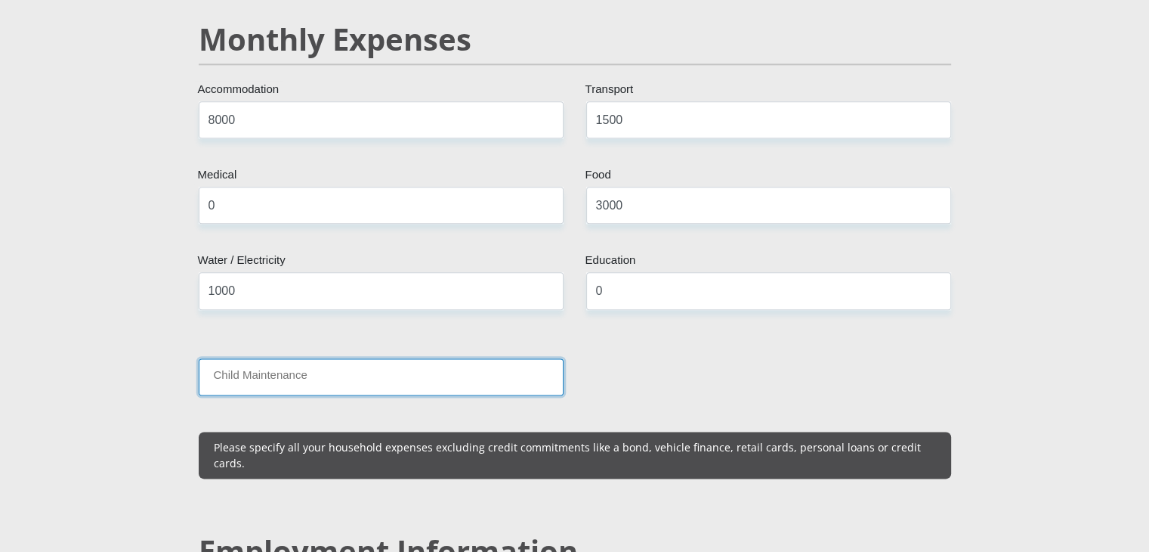
click at [422, 358] on input "Child Maintenance" at bounding box center [381, 376] width 365 height 37
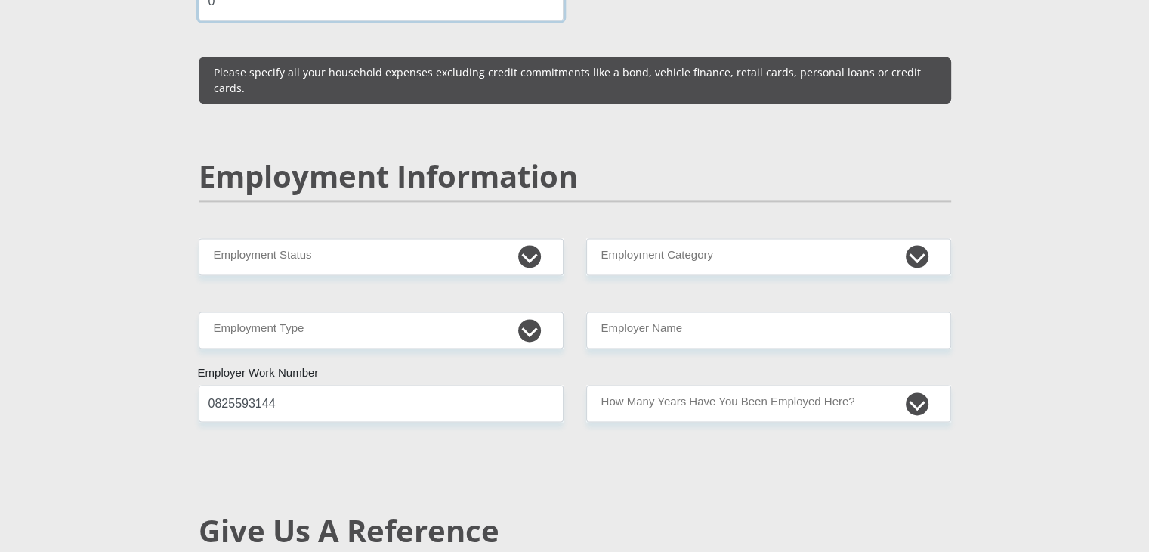
scroll to position [2191, 0]
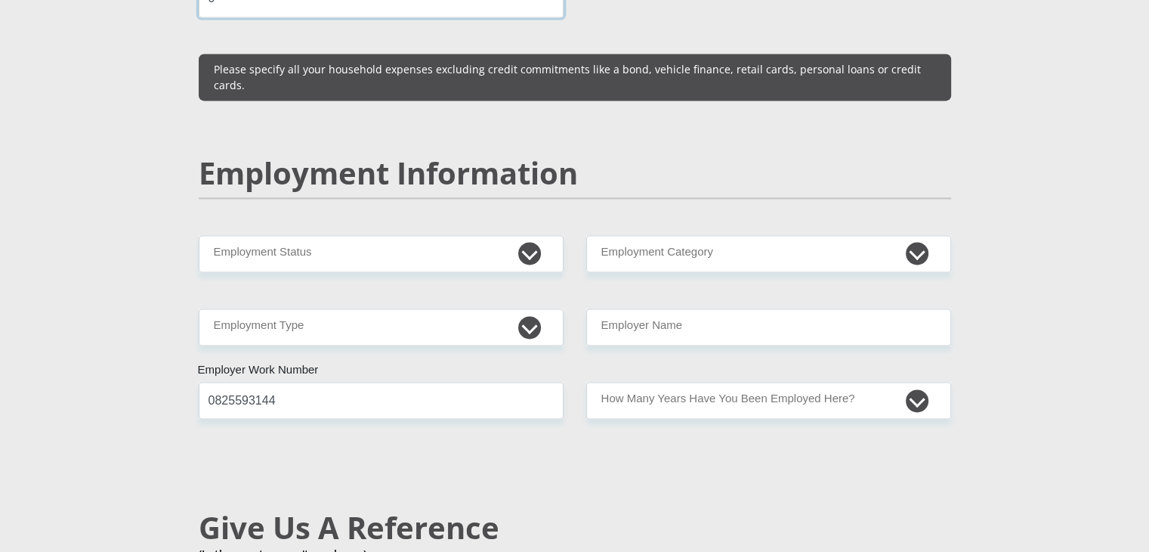
type input "0"
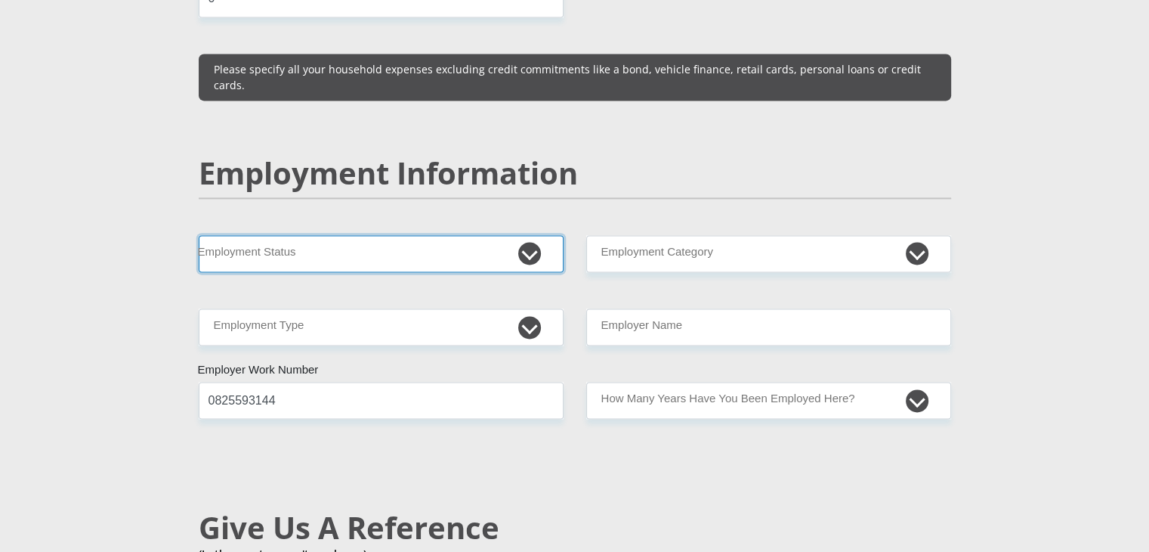
click at [527, 235] on select "Permanent/Full-time Part-time/Casual [DEMOGRAPHIC_DATA] Worker Self-Employed Ho…" at bounding box center [381, 253] width 365 height 37
select select "1"
click at [199, 235] on select "Permanent/Full-time Part-time/Casual [DEMOGRAPHIC_DATA] Worker Self-Employed Ho…" at bounding box center [381, 253] width 365 height 37
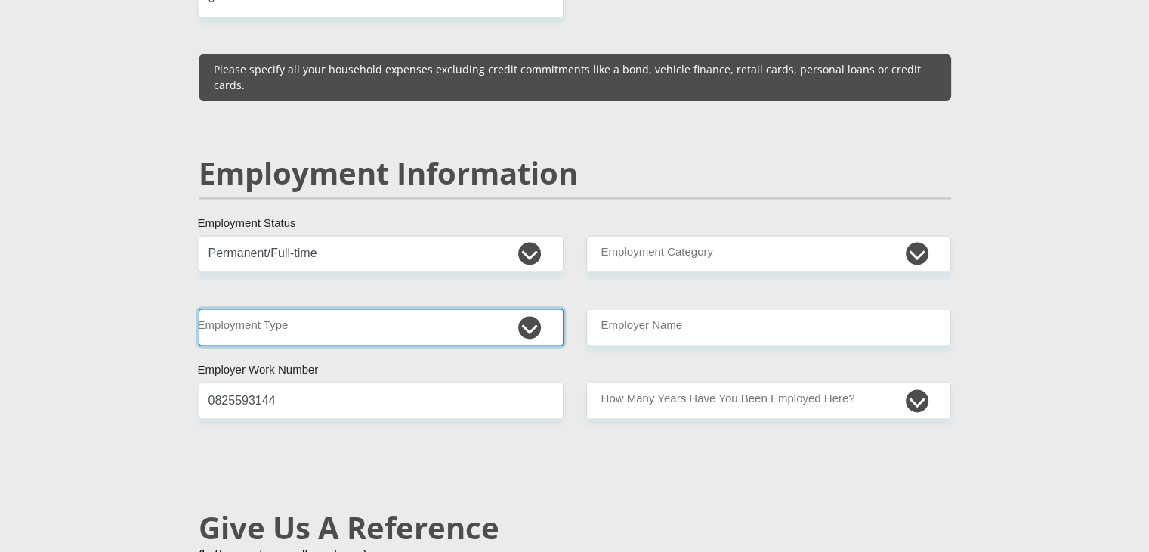
click at [528, 308] on select "College/Lecturer Craft Seller Creative Driver Executive Farmer Forces - Non Com…" at bounding box center [381, 326] width 365 height 37
select select "Unknown/Other"
click at [199, 308] on select "College/Lecturer Craft Seller Creative Driver Executive Farmer Forces - Non Com…" at bounding box center [381, 326] width 365 height 37
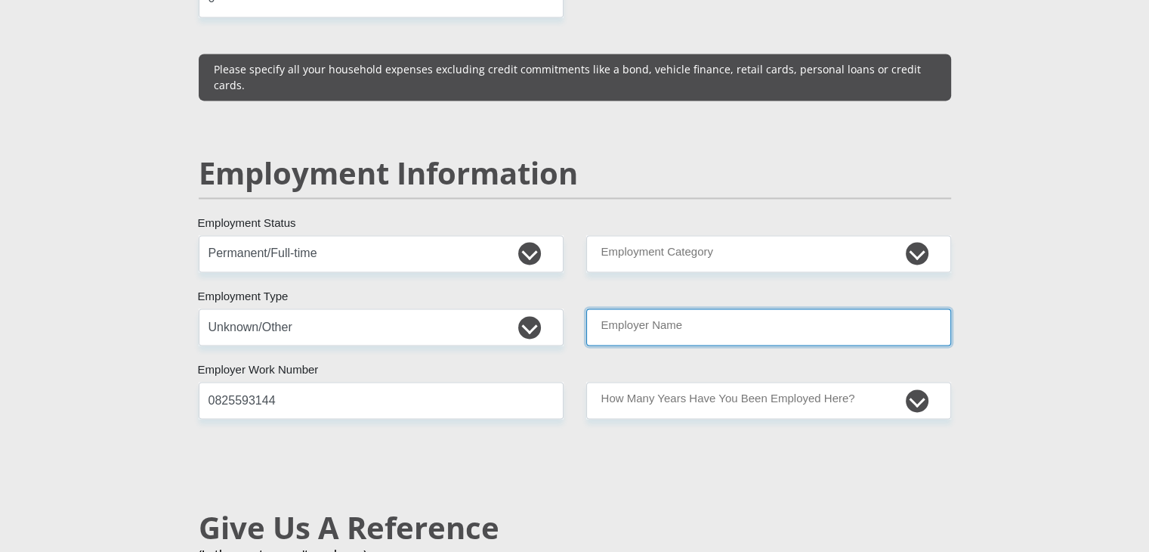
click at [686, 308] on input "Employer Name" at bounding box center [768, 326] width 365 height 37
type input "PETLabs"
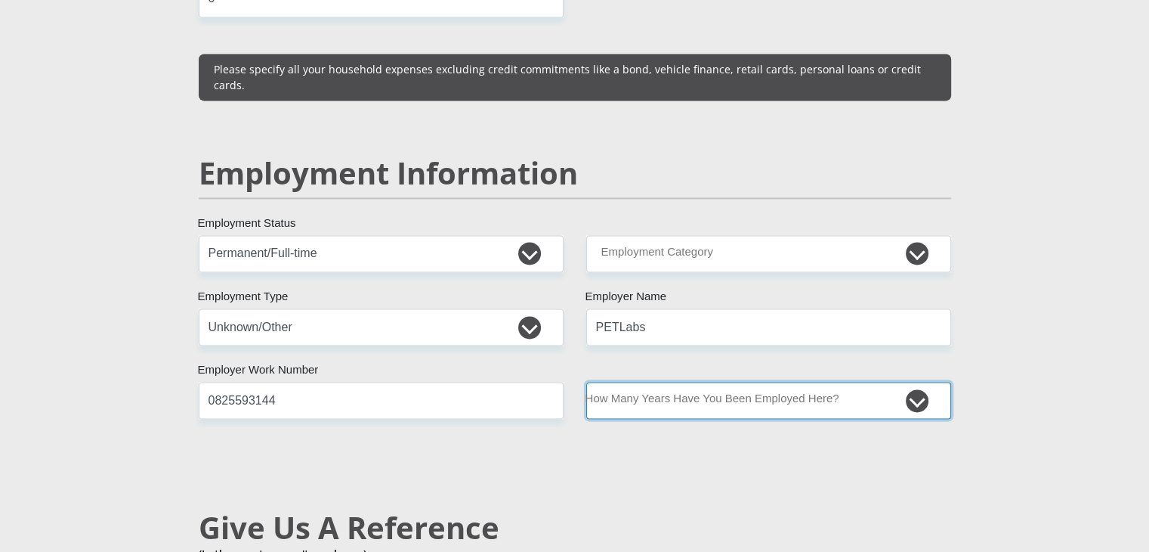
click at [683, 382] on select "less than 1 year 1-3 years 3-5 years 5+ years" at bounding box center [768, 400] width 365 height 37
select select "24"
click at [586, 382] on select "less than 1 year 1-3 years 3-5 years 5+ years" at bounding box center [768, 400] width 365 height 37
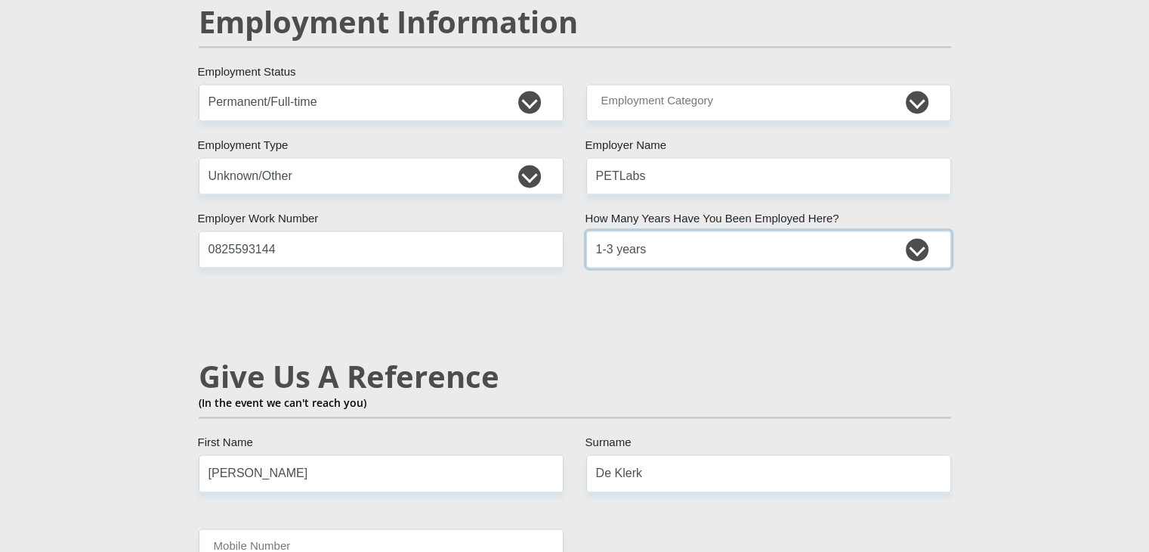
scroll to position [2569, 0]
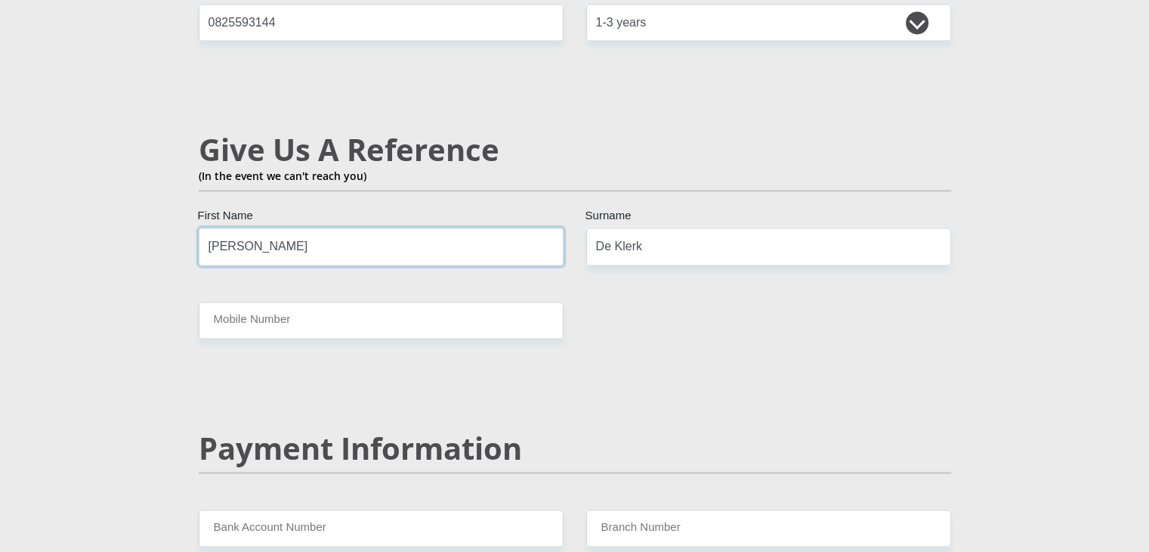
drag, startPoint x: 284, startPoint y: 221, endPoint x: 190, endPoint y: 217, distance: 94.6
click at [190, 227] on div "[PERSON_NAME] First Name" at bounding box center [381, 245] width 388 height 37
type input "[PERSON_NAME]"
drag, startPoint x: 688, startPoint y: 215, endPoint x: 579, endPoint y: 227, distance: 110.3
click at [579, 227] on div "De Klerk Surname" at bounding box center [769, 245] width 388 height 37
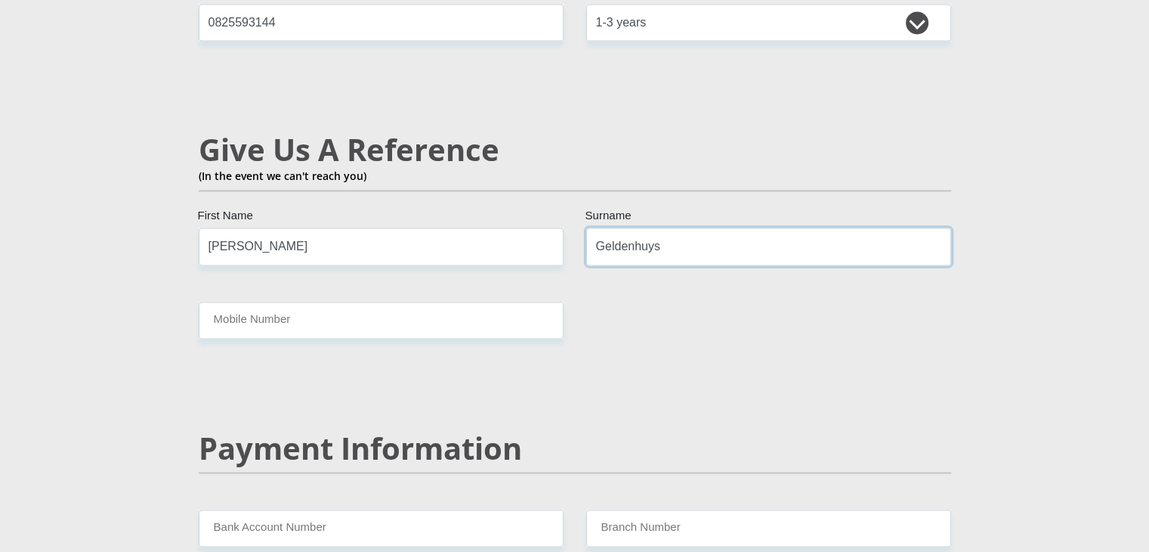
type input "Geldenhuys"
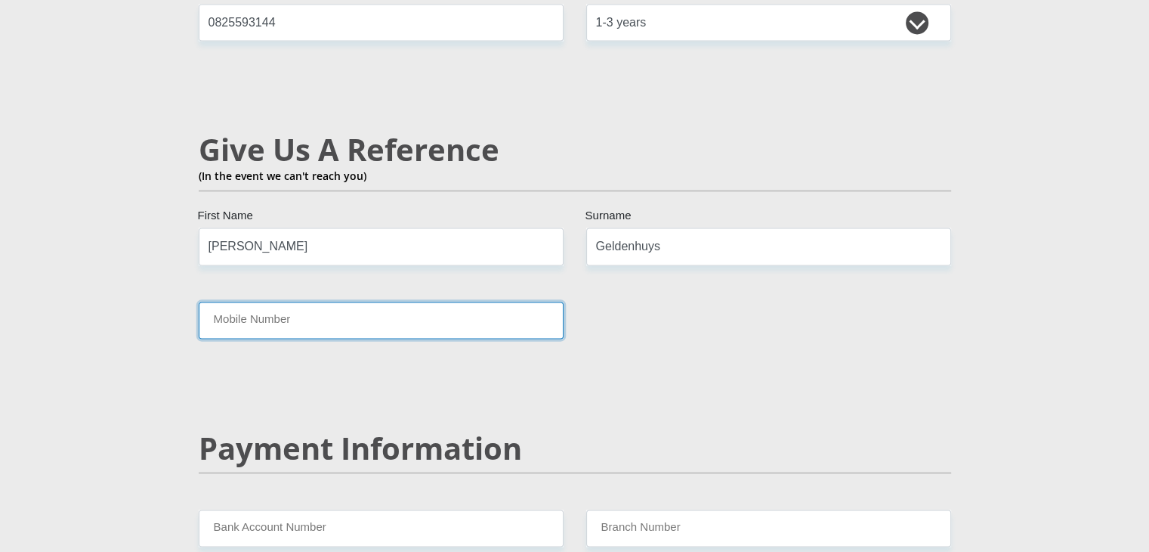
click at [523, 301] on input "Mobile Number" at bounding box center [381, 319] width 365 height 37
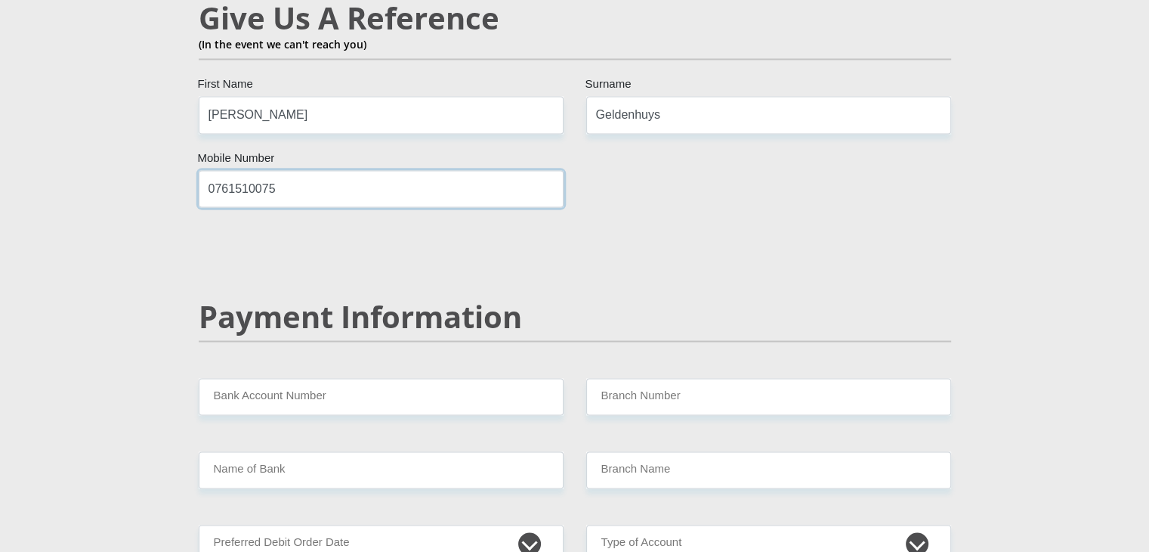
scroll to position [2796, 0]
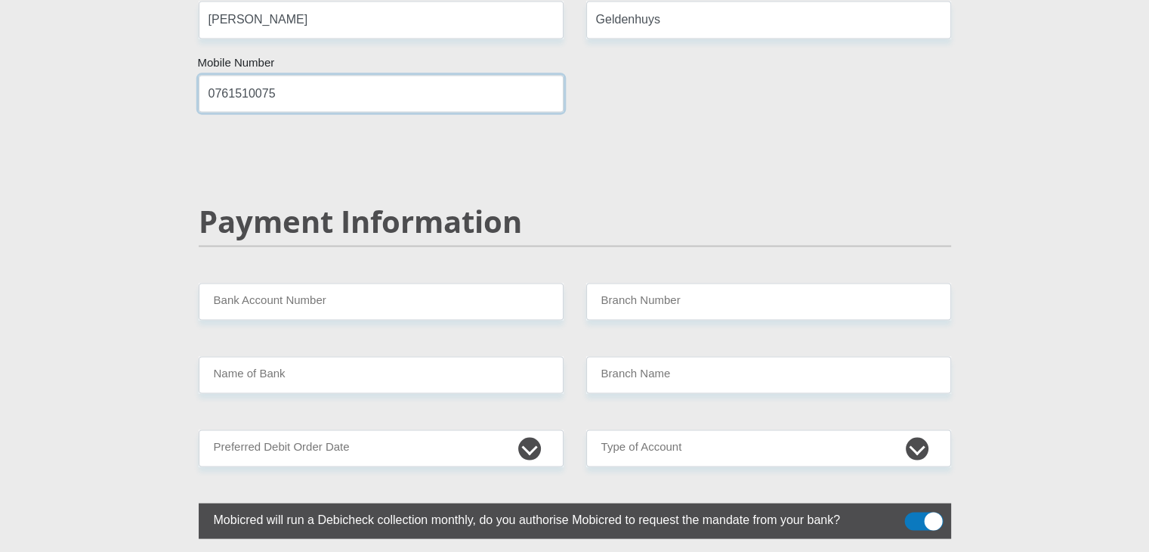
type input "0761510075"
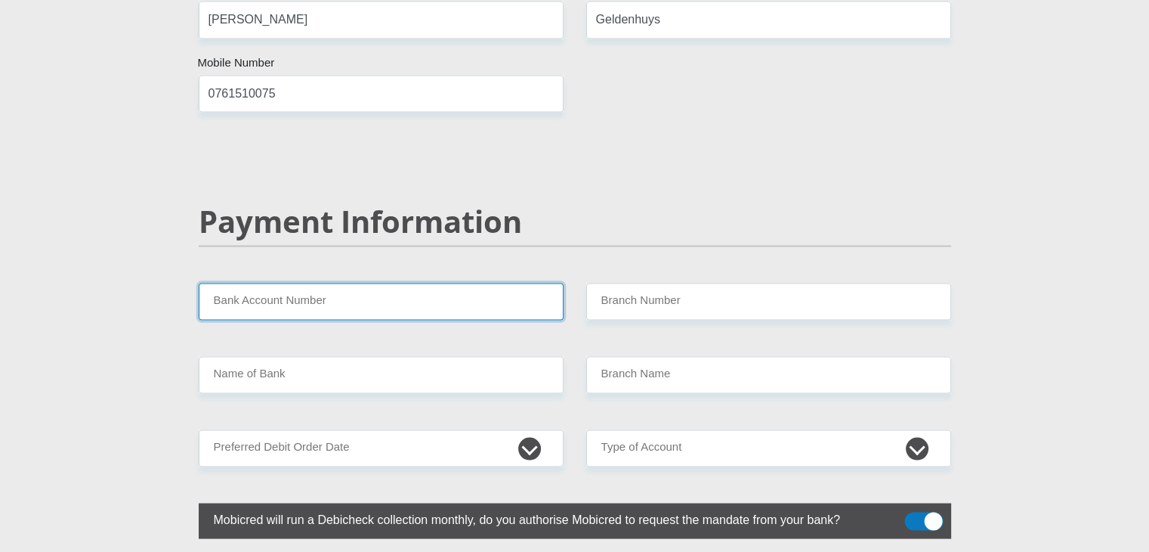
click at [389, 283] on input "Bank Account Number" at bounding box center [381, 301] width 365 height 37
type input "14389569613"
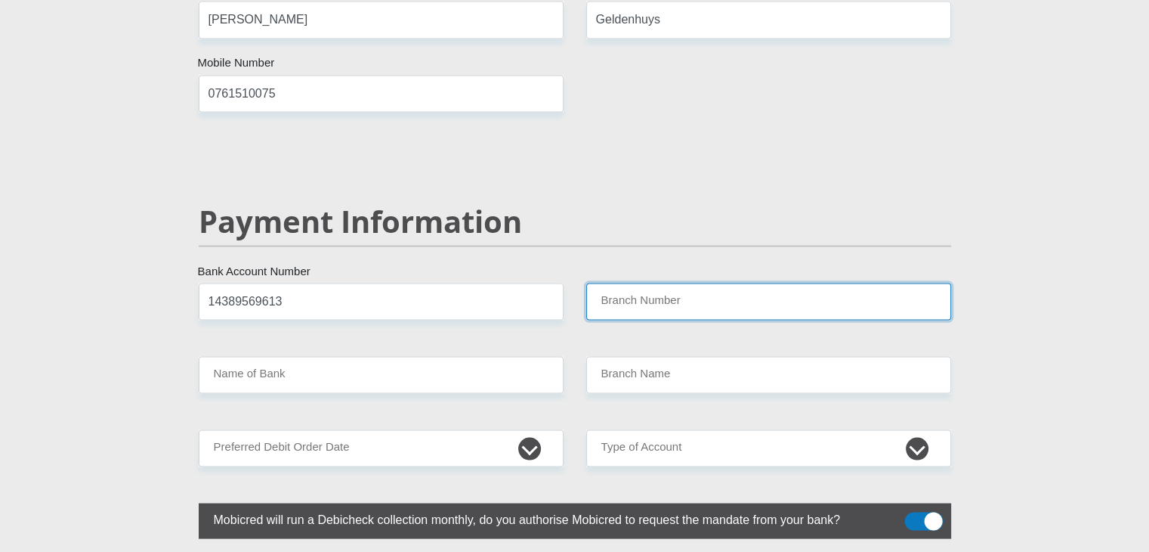
click at [661, 283] on input "Branch Number" at bounding box center [768, 301] width 365 height 37
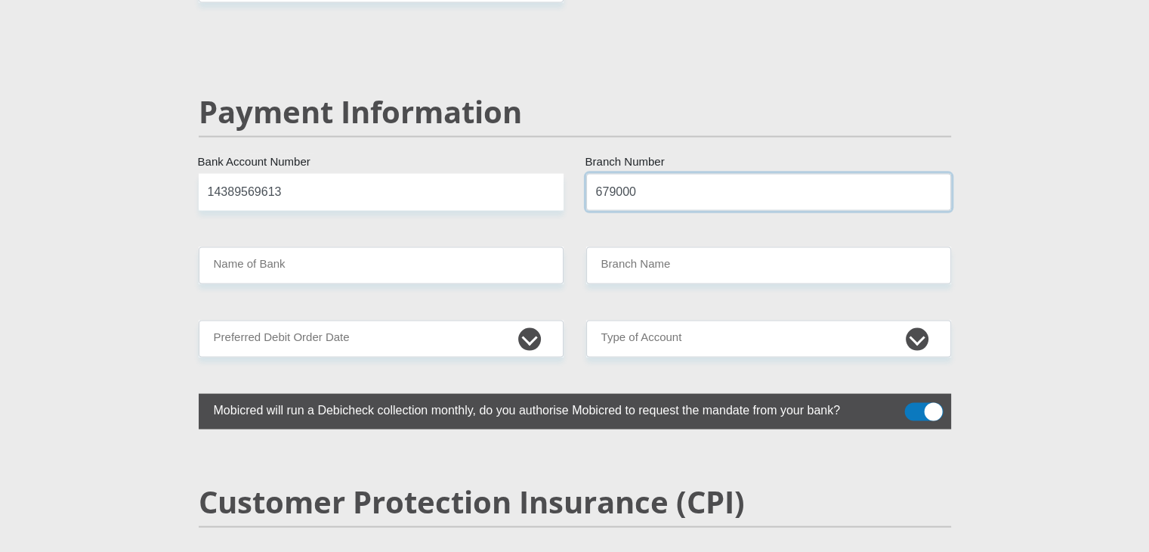
scroll to position [2871, 0]
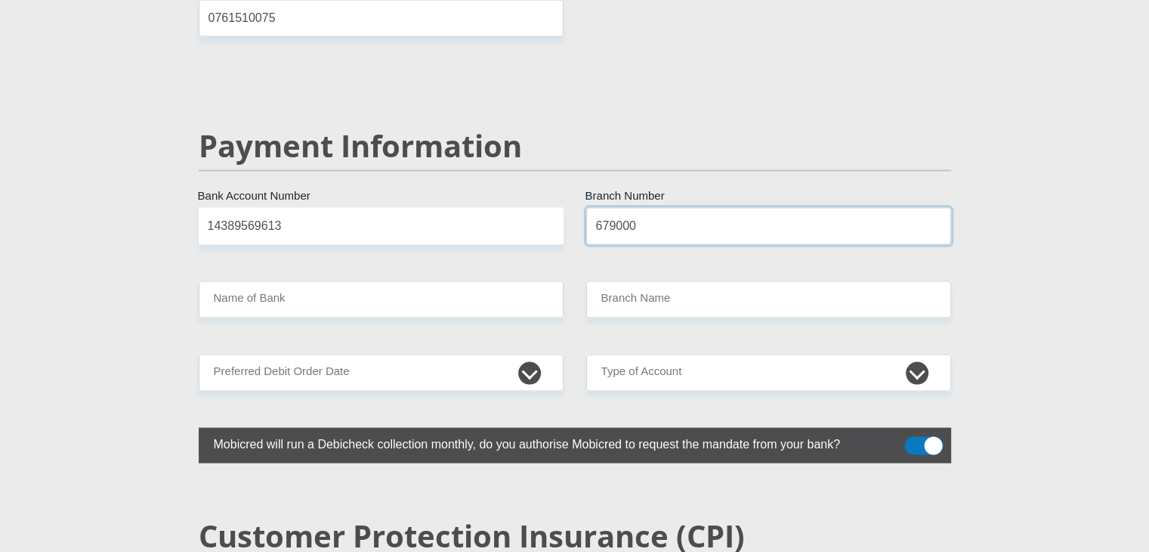
type input "679000"
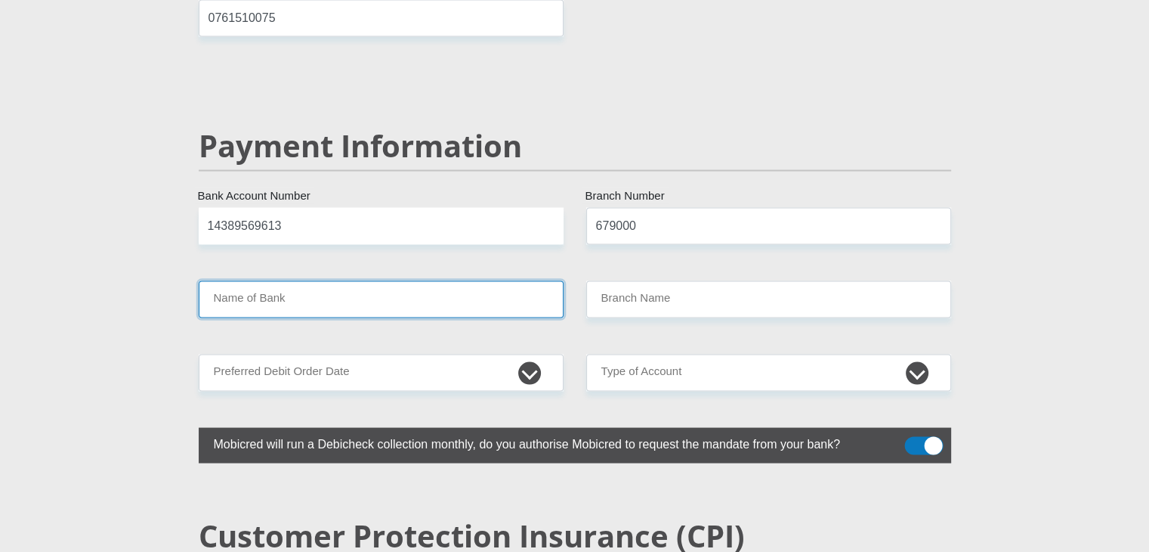
click at [320, 280] on input "Name of Bank" at bounding box center [381, 298] width 365 height 37
type input "DISCOVERY BANK LTD"
type input "DISCOVERY UNIVERSAL BRANCH"
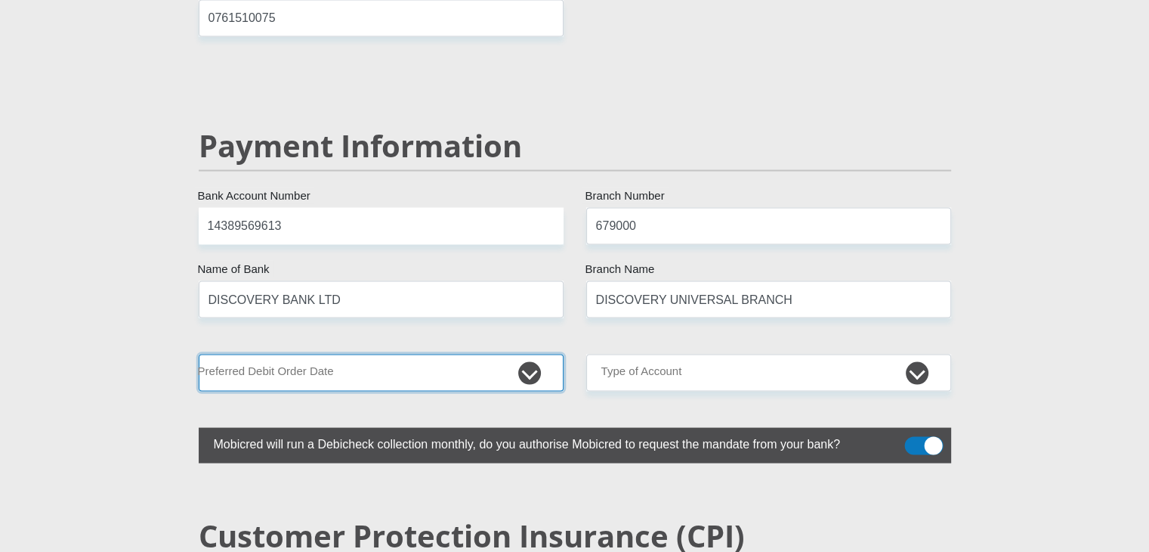
click at [381, 354] on select "1st 2nd 3rd 4th 5th 7th 18th 19th 20th 21st 22nd 23rd 24th 25th 26th 27th 28th …" at bounding box center [381, 372] width 365 height 37
select select "27"
click at [199, 354] on select "1st 2nd 3rd 4th 5th 7th 18th 19th 20th 21st 22nd 23rd 24th 25th 26th 27th 28th …" at bounding box center [381, 372] width 365 height 37
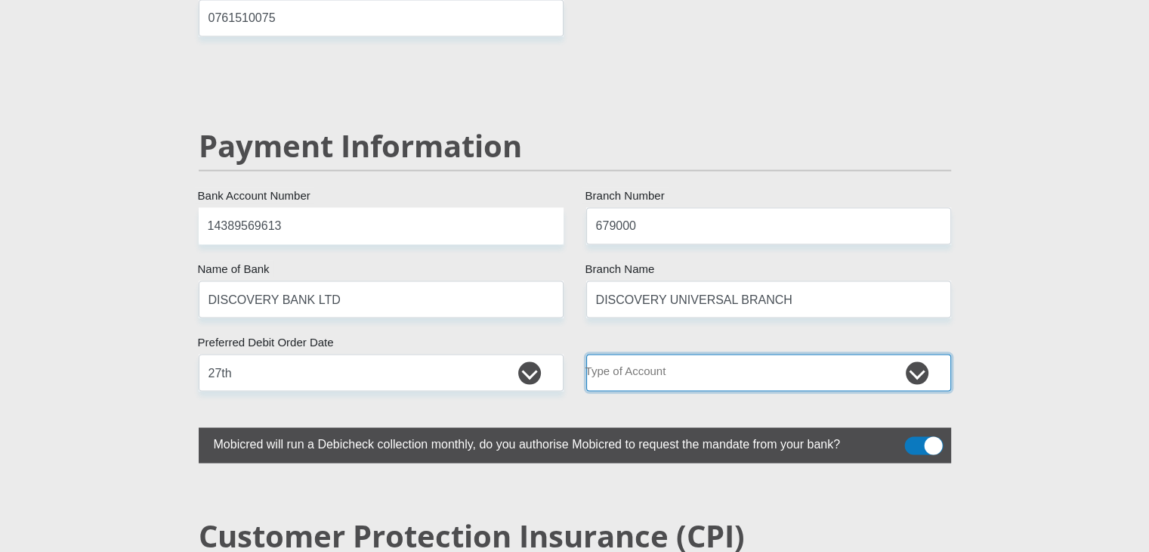
click at [909, 354] on select "Cheque Savings" at bounding box center [768, 372] width 365 height 37
select select "CUR"
click at [586, 354] on select "Cheque Savings" at bounding box center [768, 372] width 365 height 37
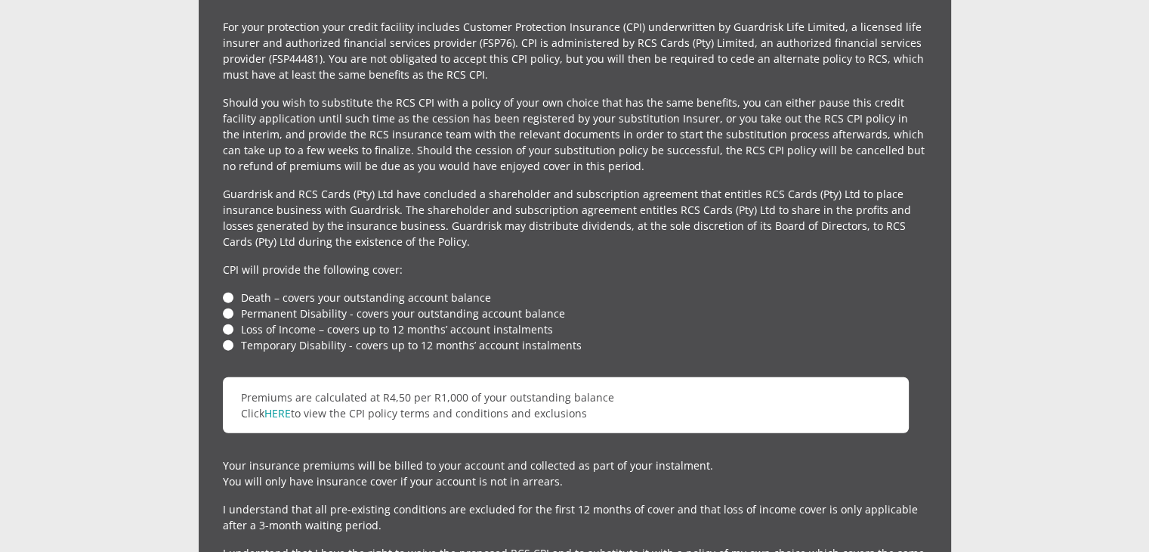
scroll to position [3476, 0]
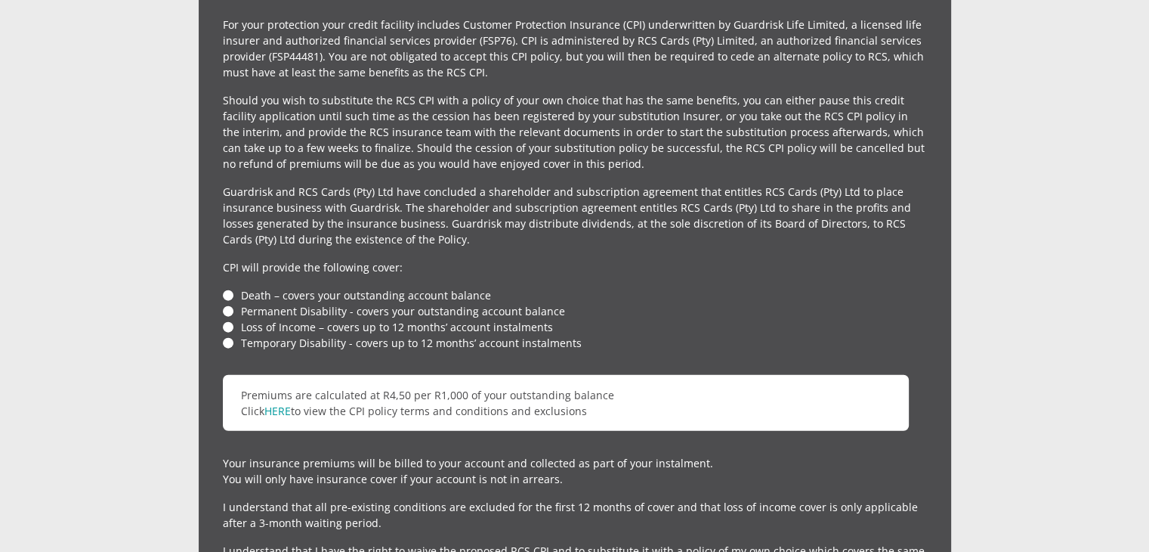
click at [224, 287] on li "Death – covers your outstanding account balance" at bounding box center [575, 295] width 704 height 16
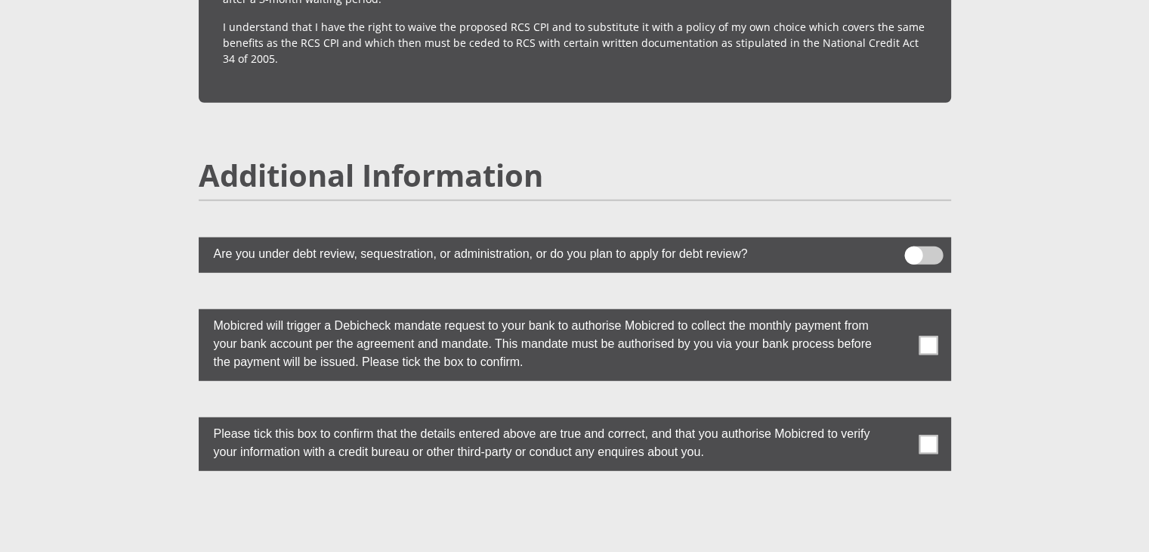
scroll to position [4005, 0]
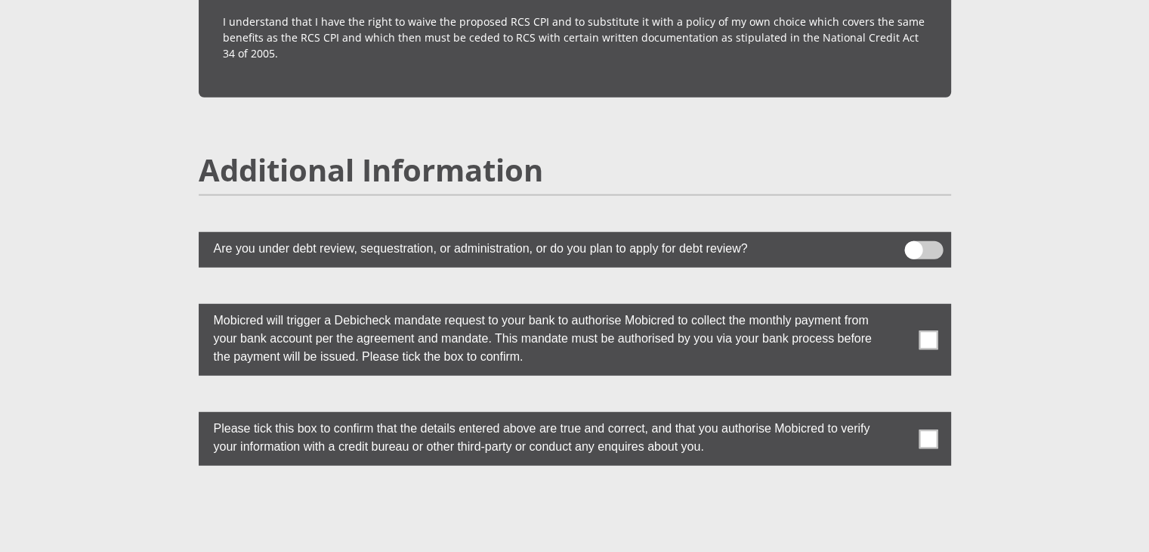
click at [934, 429] on span at bounding box center [928, 438] width 19 height 19
click at [898, 416] on input "checkbox" at bounding box center [898, 416] width 0 height 0
click at [931, 330] on span at bounding box center [928, 339] width 19 height 19
click at [898, 308] on input "checkbox" at bounding box center [898, 308] width 0 height 0
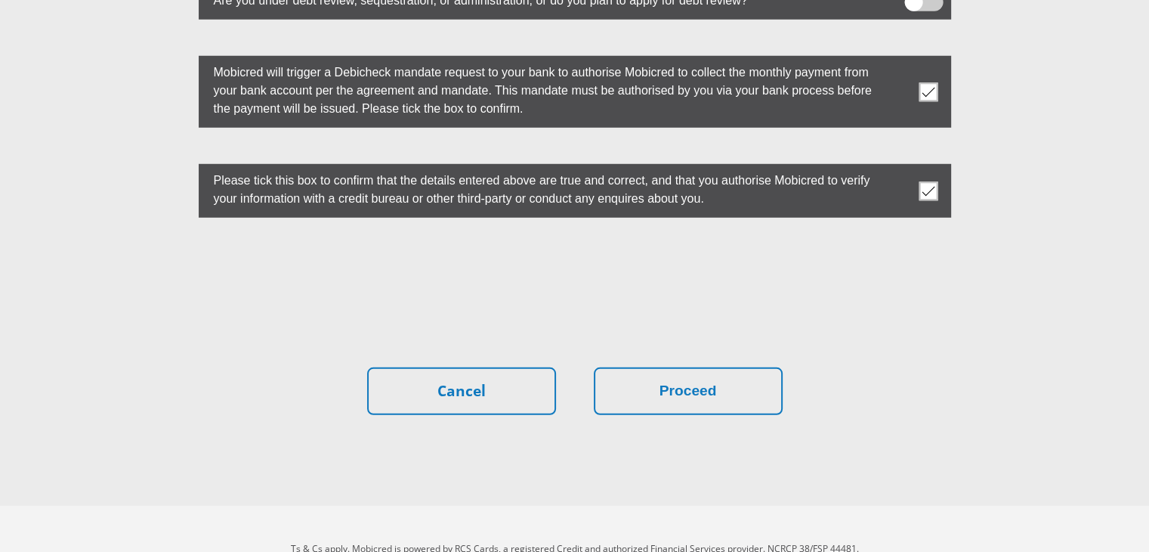
scroll to position [4255, 0]
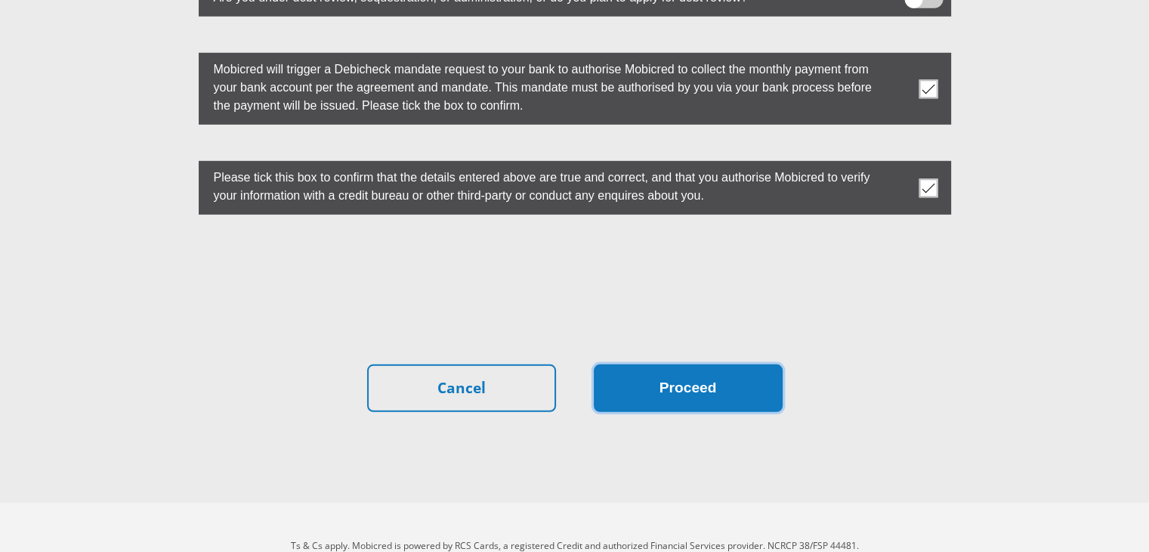
click at [688, 364] on button "Proceed" at bounding box center [688, 388] width 189 height 48
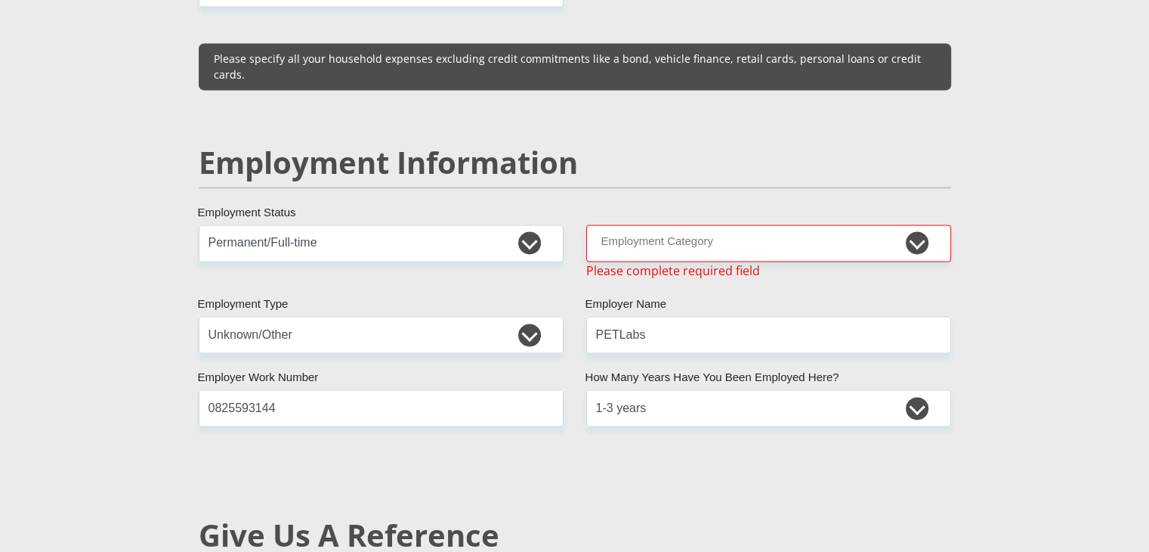
scroll to position [2200, 0]
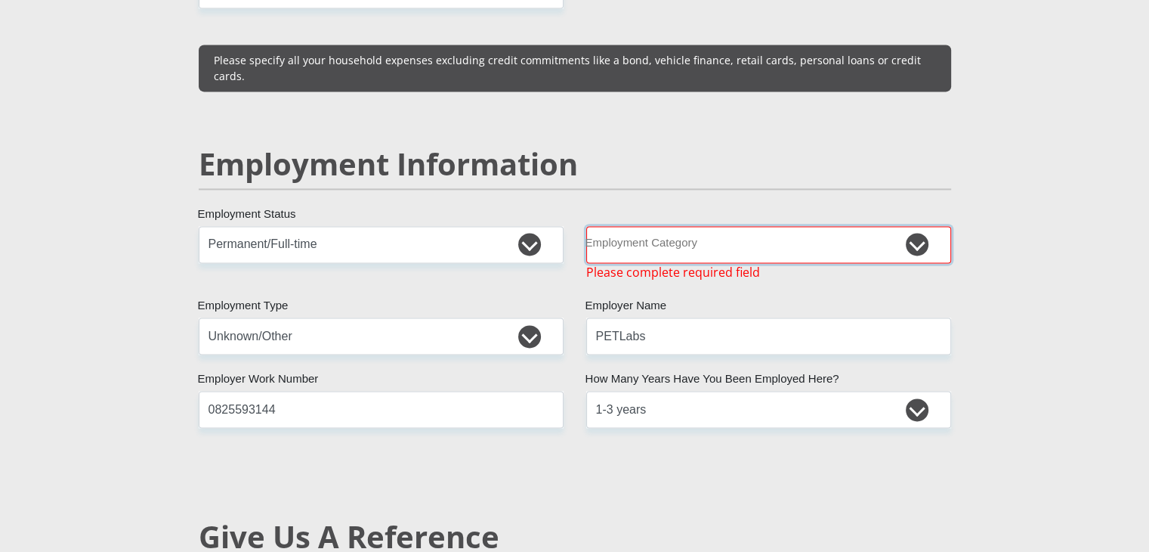
click at [692, 226] on select "AGRICULTURE ALCOHOL & TOBACCO CONSTRUCTION MATERIALS METALLURGY EQUIPMENT FOR R…" at bounding box center [768, 244] width 365 height 37
select select "28"
click at [586, 226] on select "AGRICULTURE ALCOHOL & TOBACCO CONSTRUCTION MATERIALS METALLURGY EQUIPMENT FOR R…" at bounding box center [768, 244] width 365 height 37
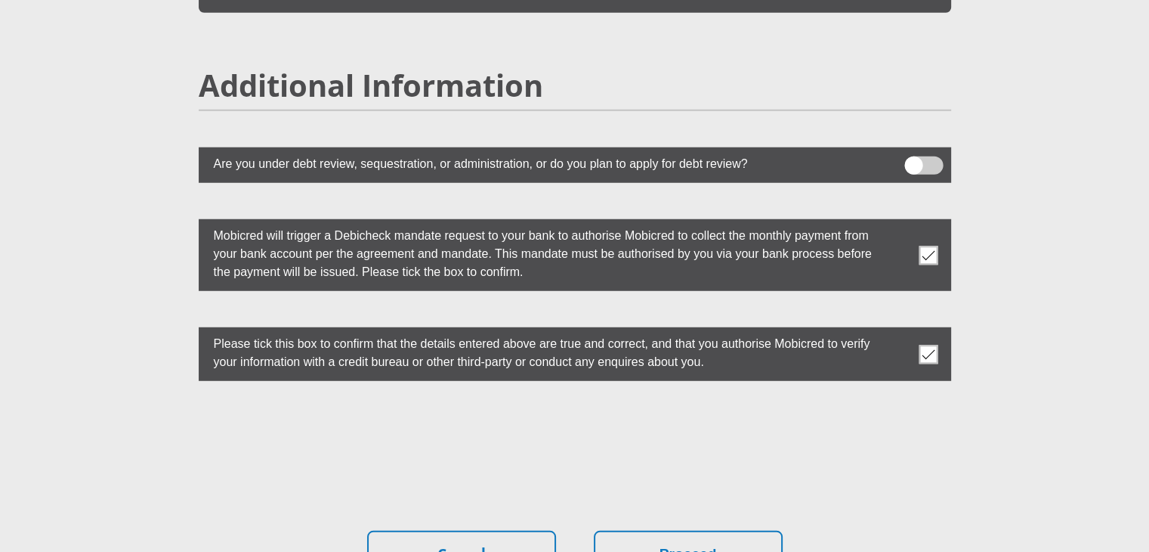
scroll to position [4255, 0]
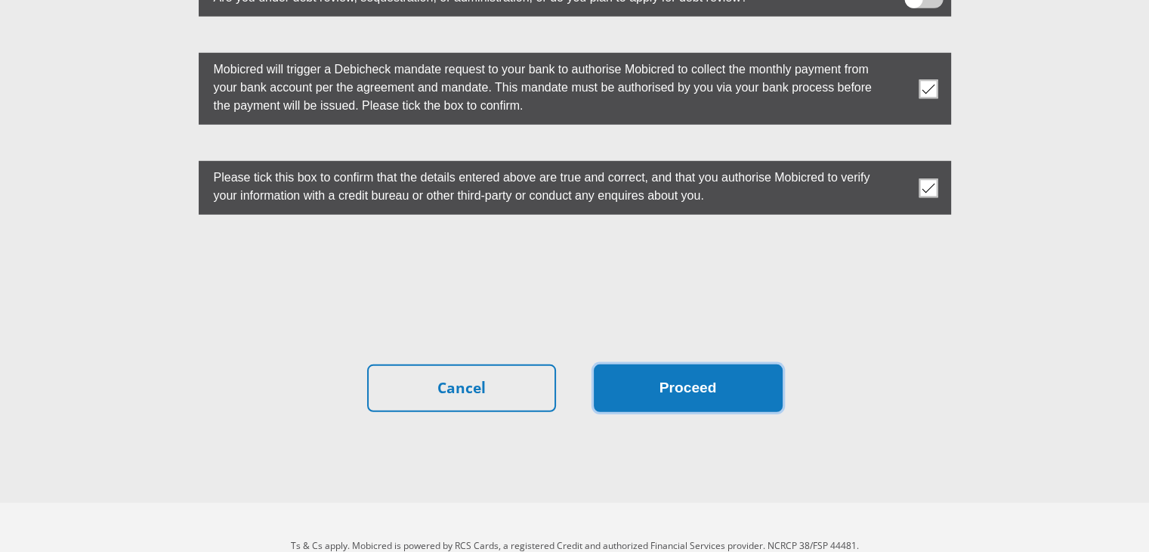
click at [735, 364] on button "Proceed" at bounding box center [688, 388] width 189 height 48
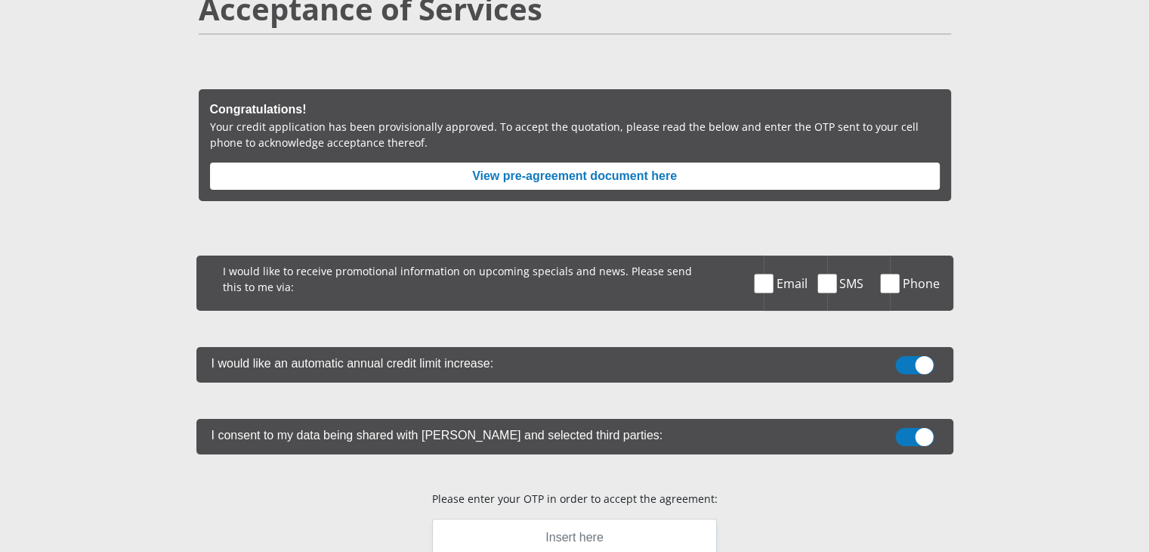
scroll to position [151, 0]
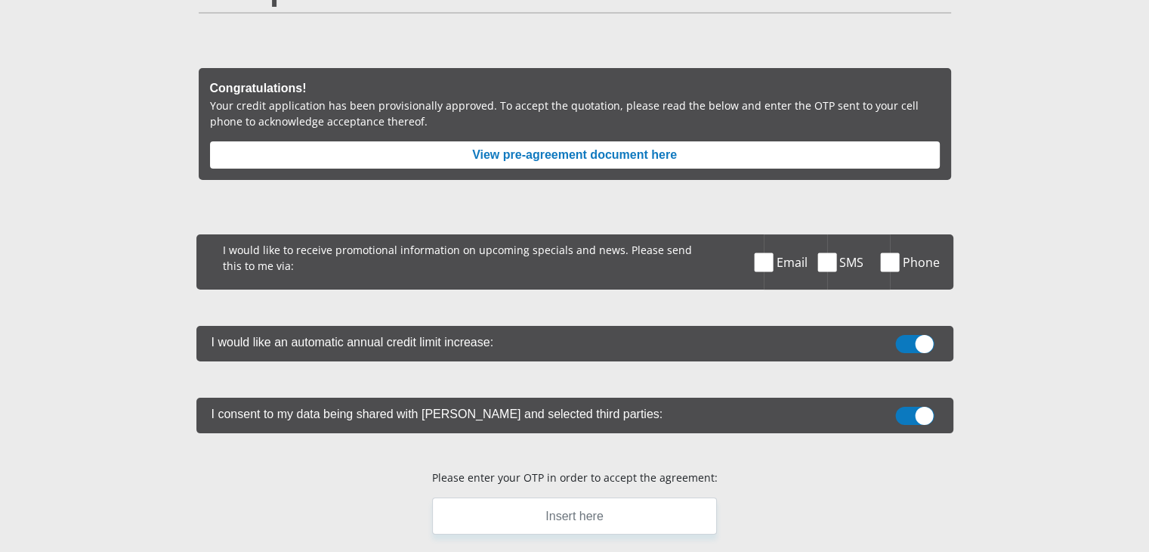
click at [834, 263] on span at bounding box center [827, 261] width 19 height 19
click at [843, 238] on input "SMS" at bounding box center [843, 238] width 0 height 0
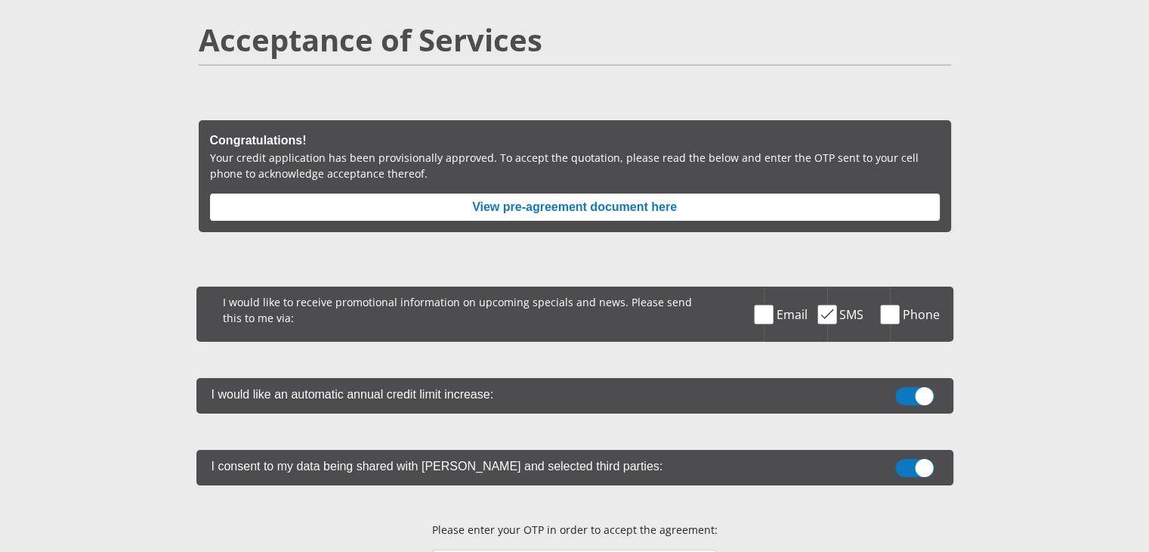
scroll to position [76, 0]
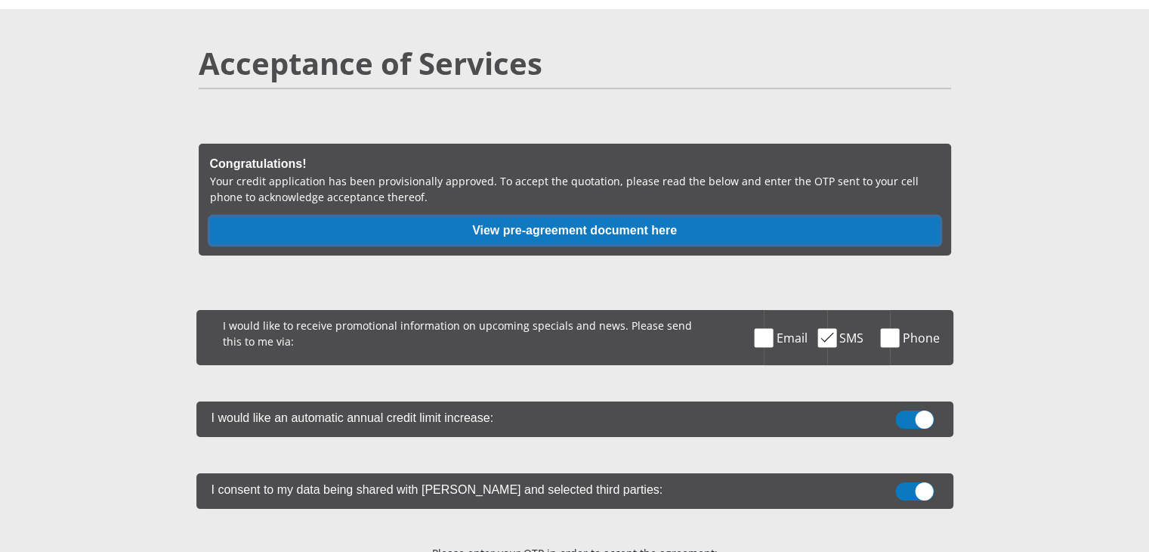
click at [689, 220] on button "View pre-agreement document here" at bounding box center [575, 230] width 730 height 27
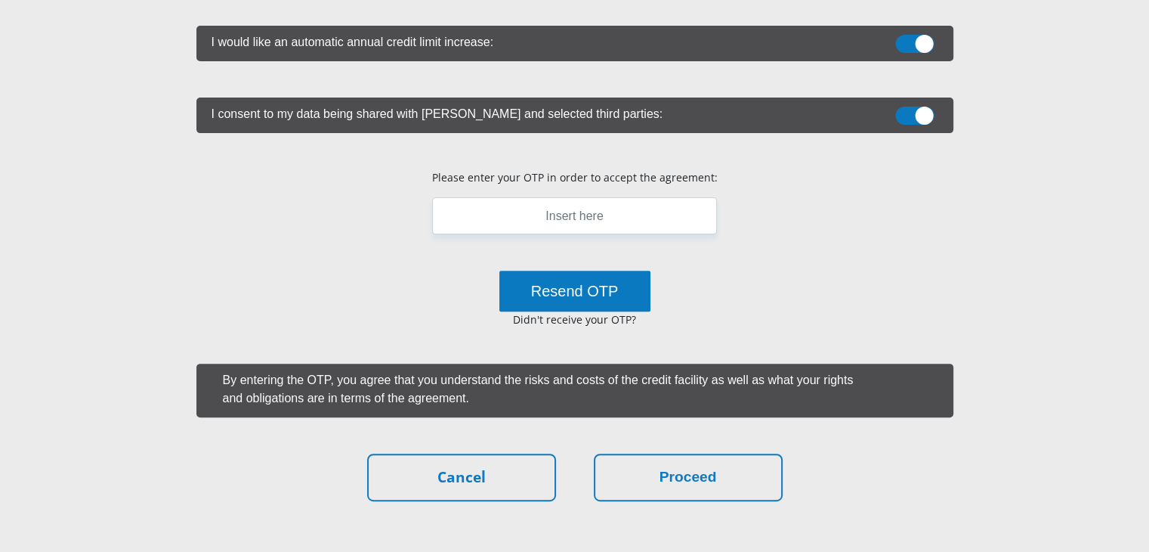
scroll to position [453, 0]
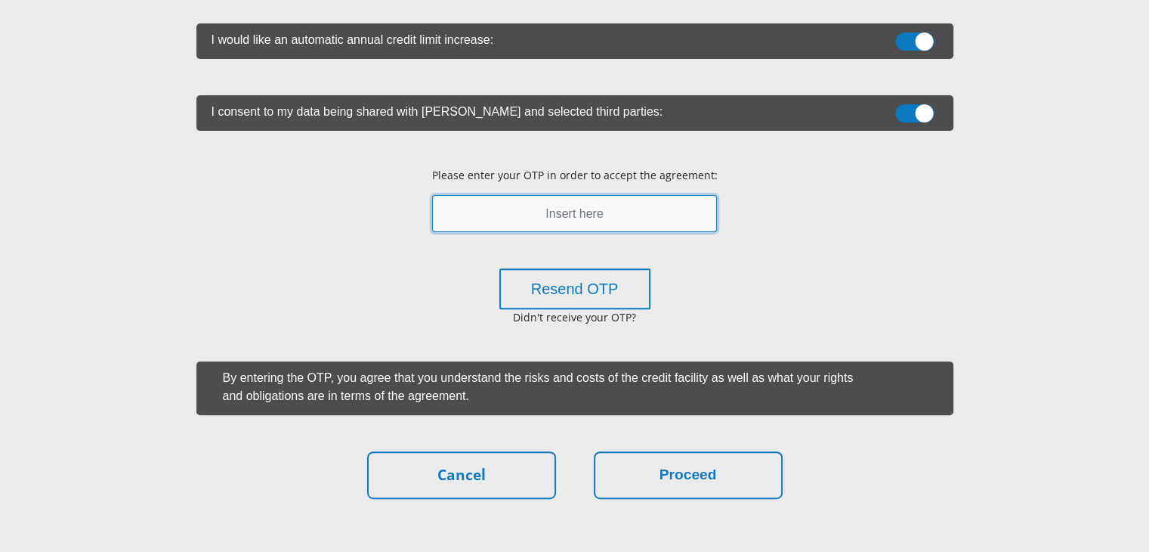
click at [607, 209] on input "text" at bounding box center [574, 213] width 285 height 37
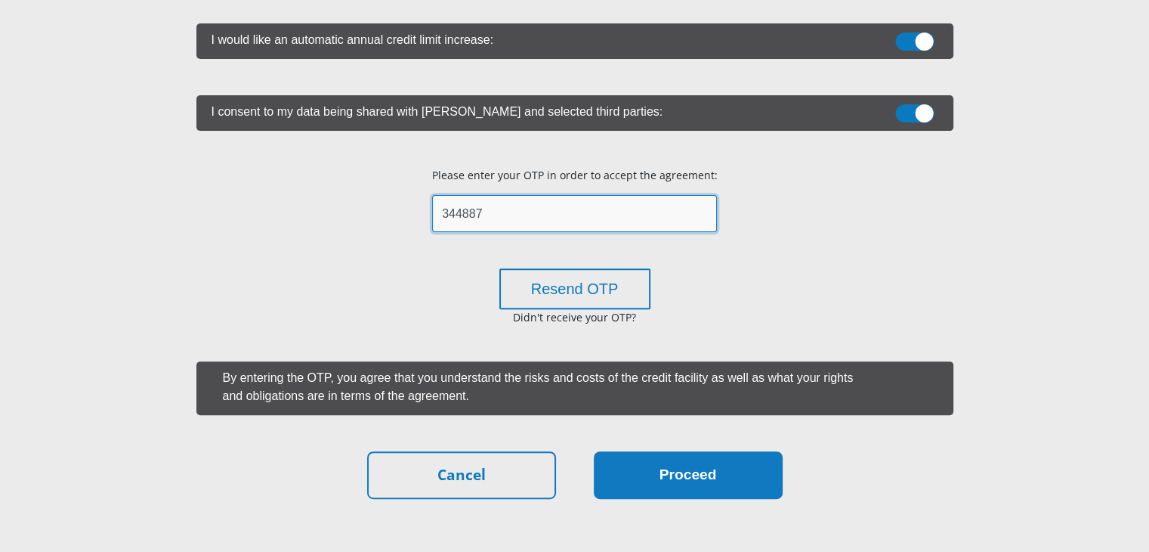
type input "344887"
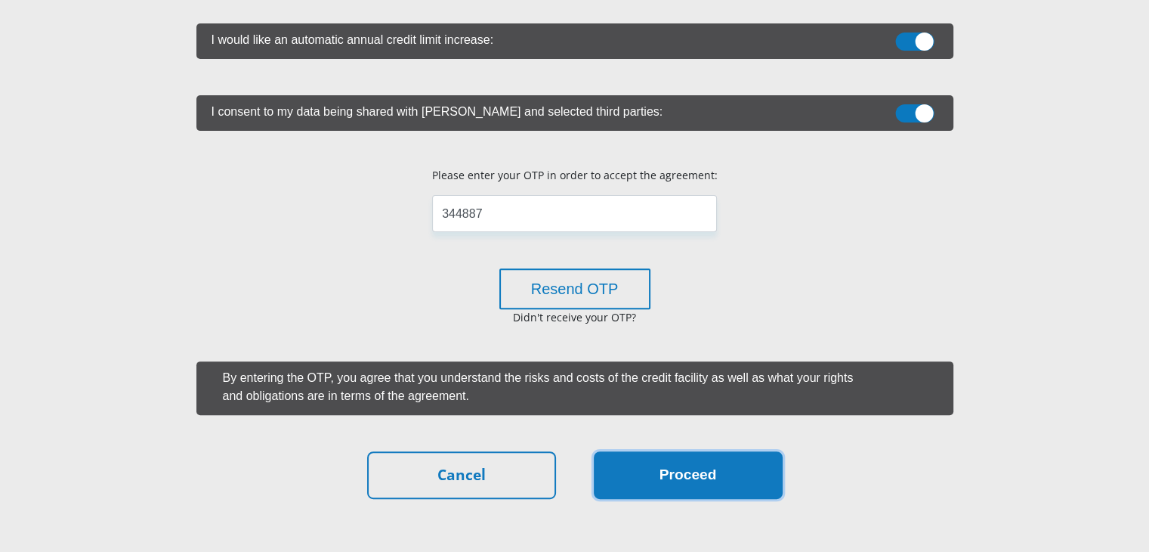
click at [730, 483] on button "Proceed" at bounding box center [688, 475] width 189 height 48
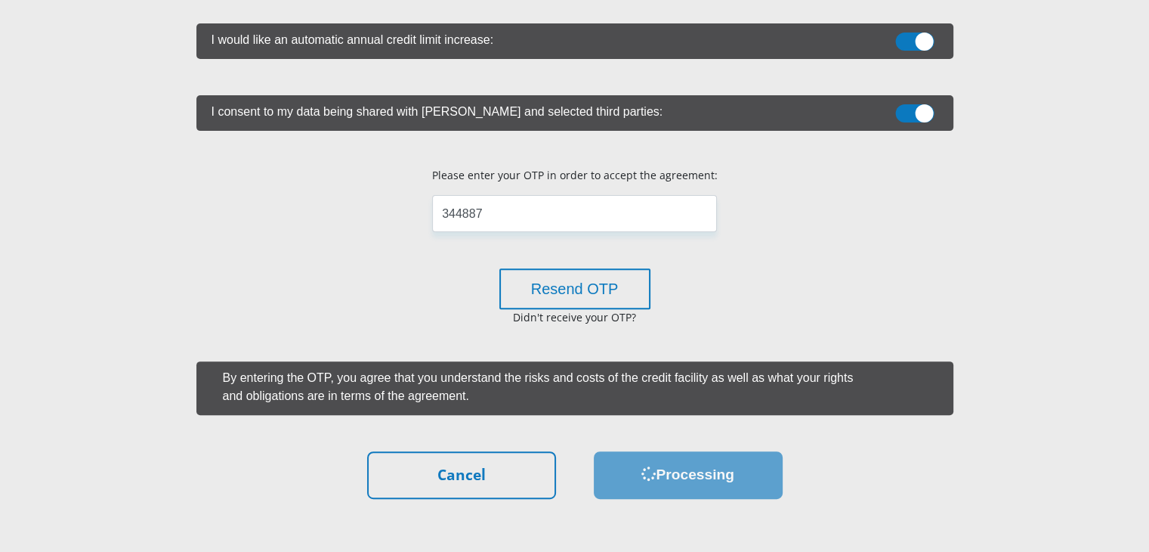
scroll to position [0, 0]
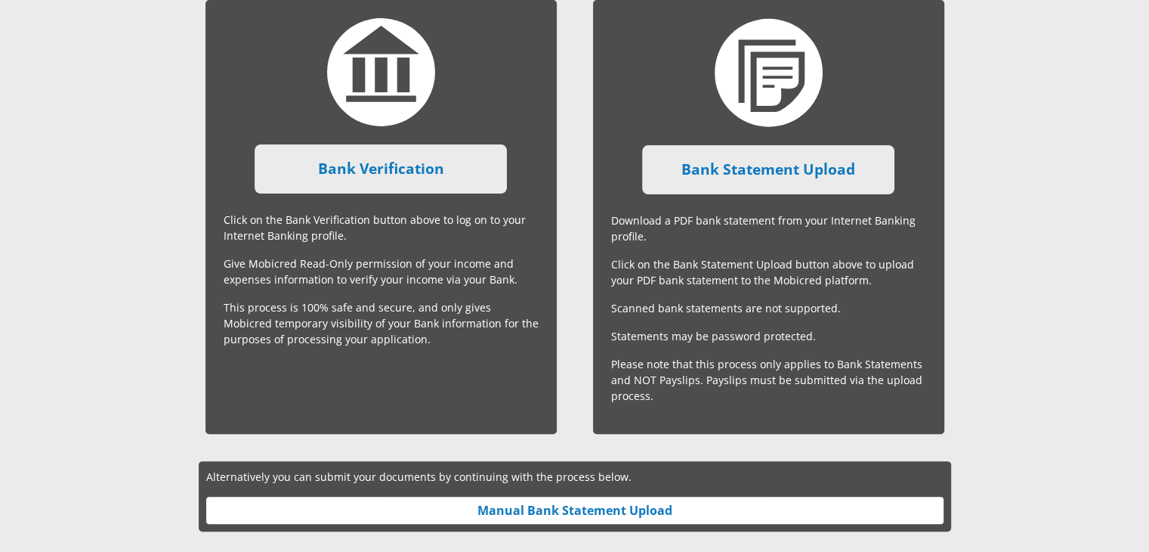
scroll to position [524, 0]
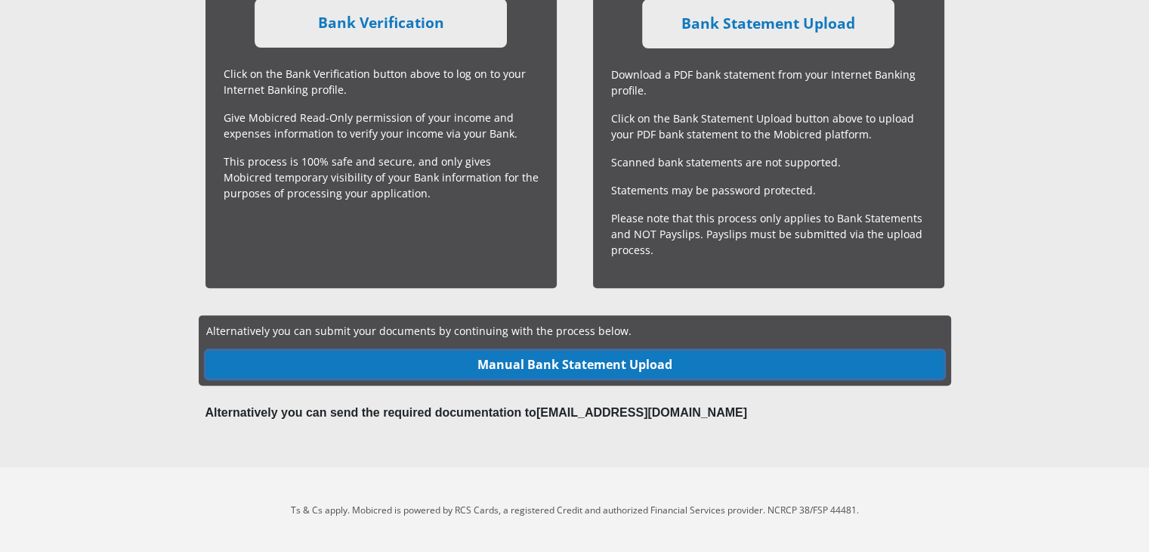
click at [556, 359] on link "Manual Bank Statement Upload" at bounding box center [574, 364] width 737 height 27
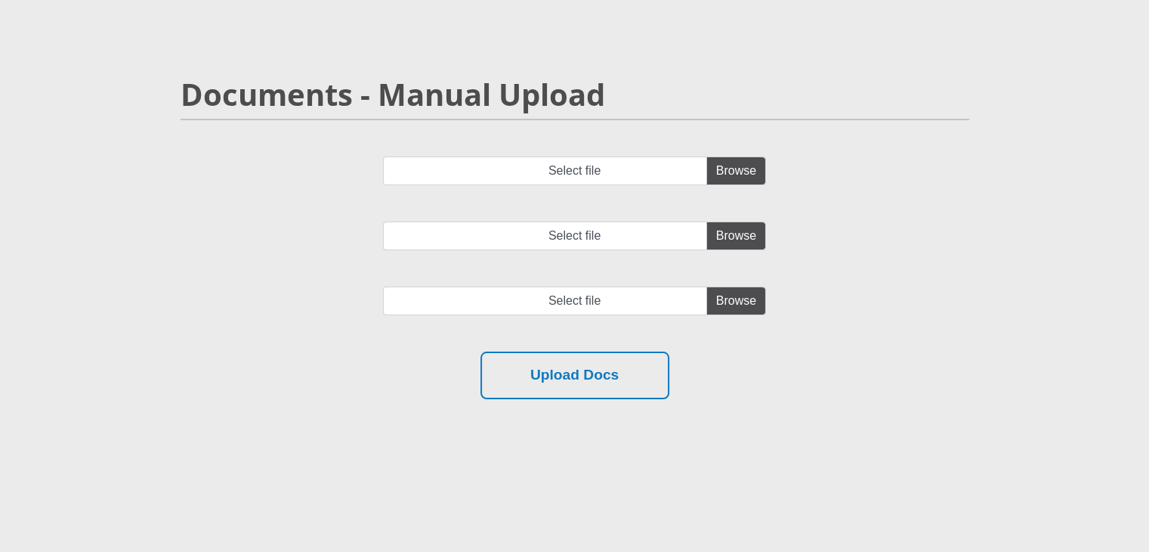
scroll to position [151, 0]
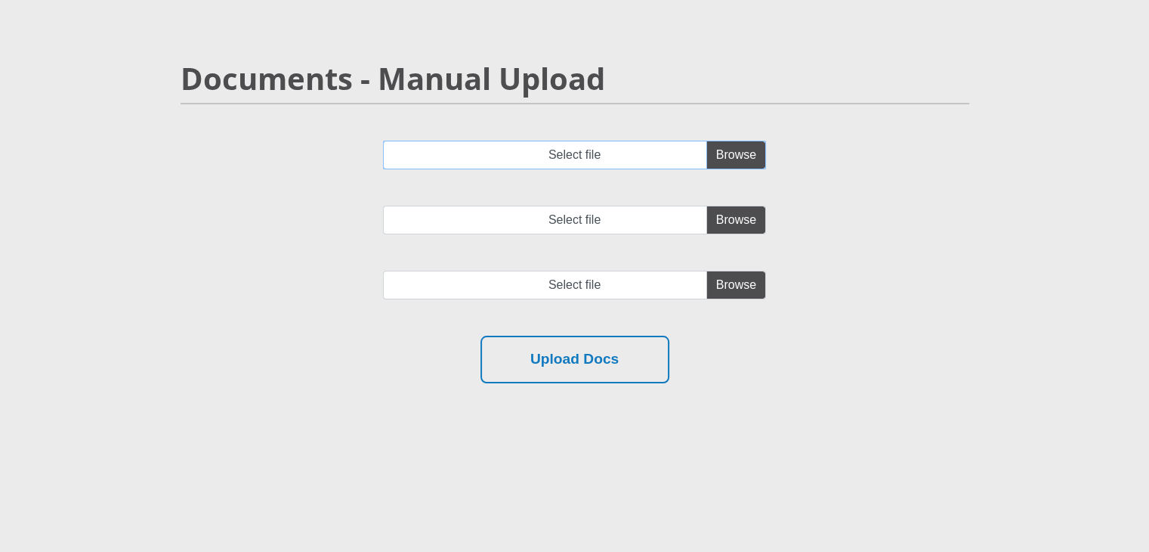
click at [736, 144] on input "Select file" at bounding box center [574, 155] width 383 height 29
type input "C:\fakepath\CertifiedStatements (5).pdf"
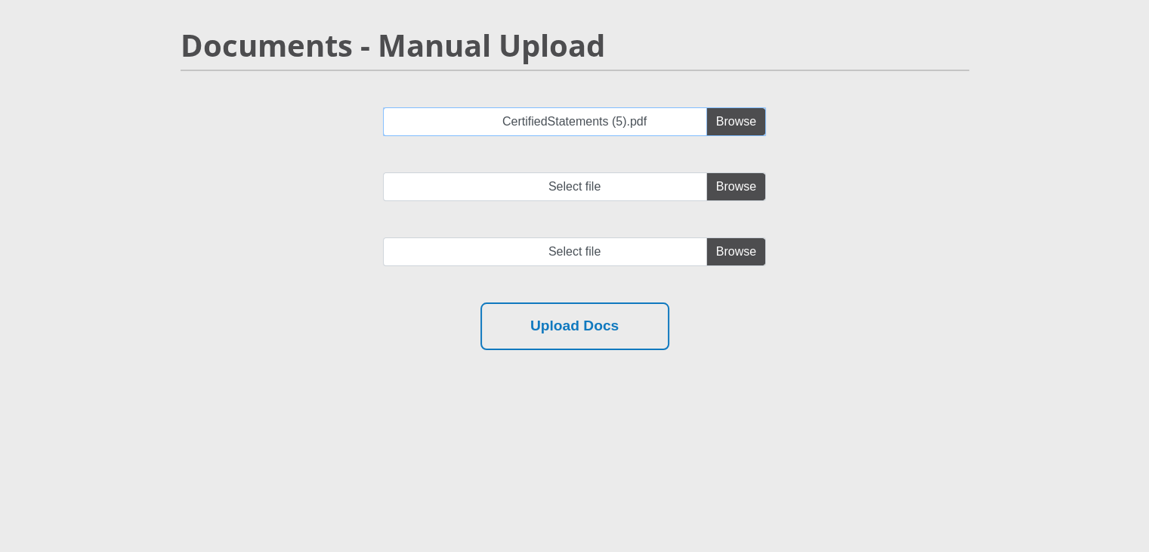
scroll to position [77, 0]
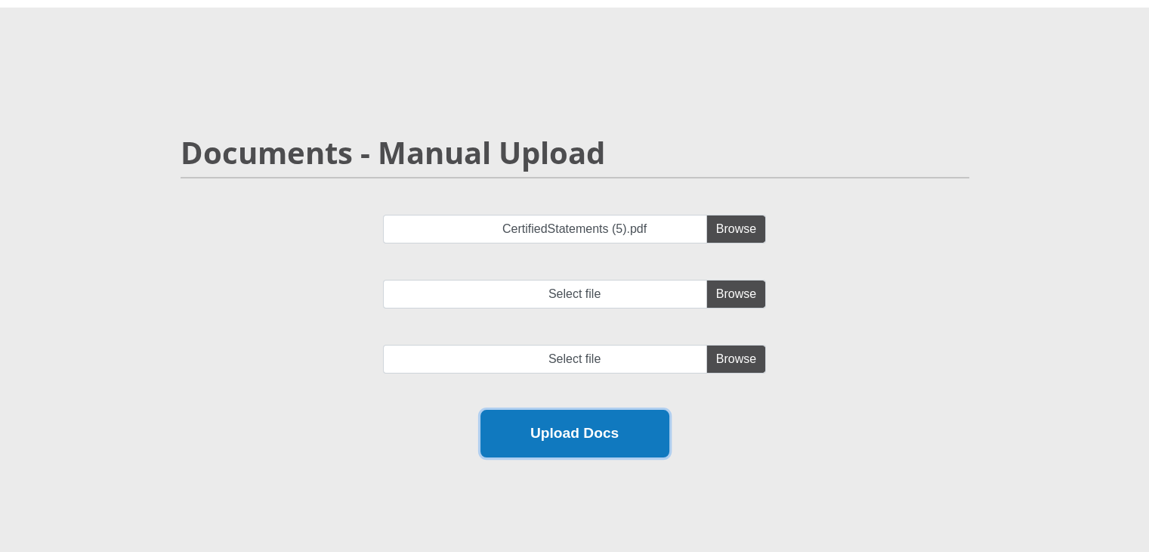
click at [533, 441] on button "Upload Docs" at bounding box center [575, 434] width 189 height 48
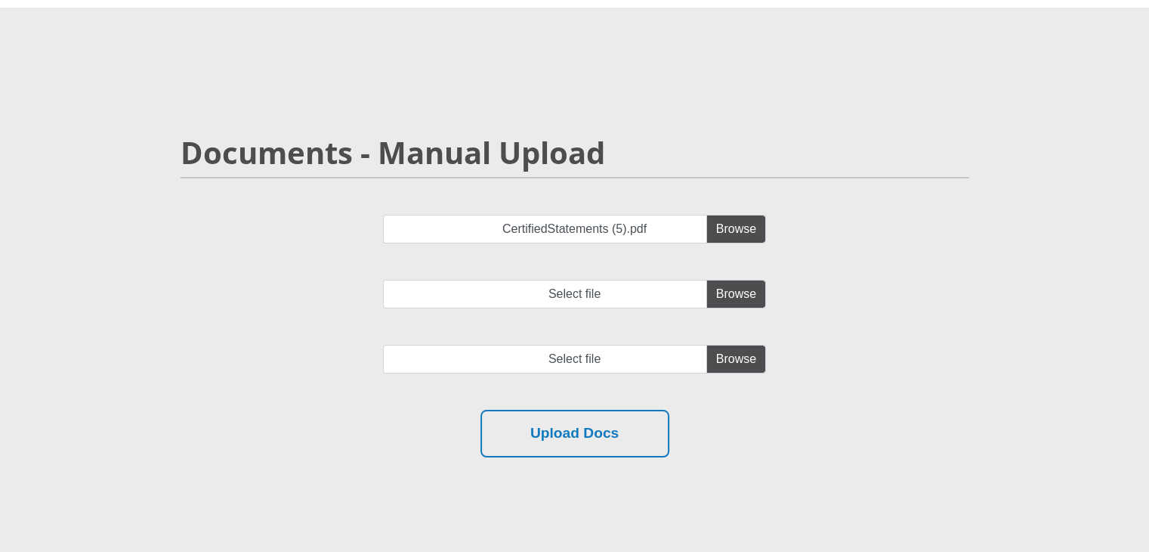
click at [898, 418] on div "Upload Docs" at bounding box center [575, 434] width 766 height 48
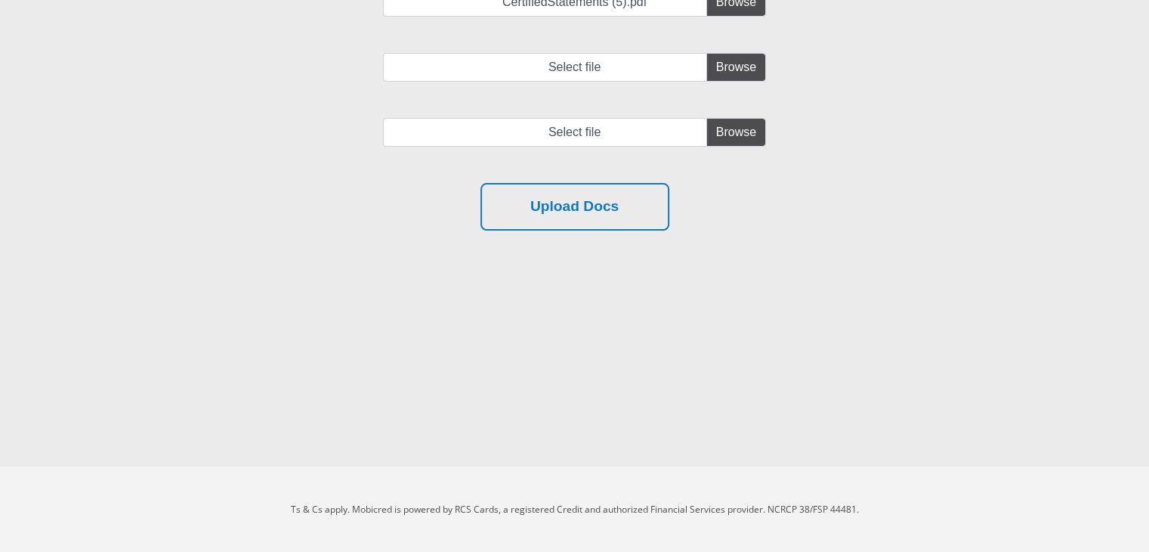
scroll to position [2, 0]
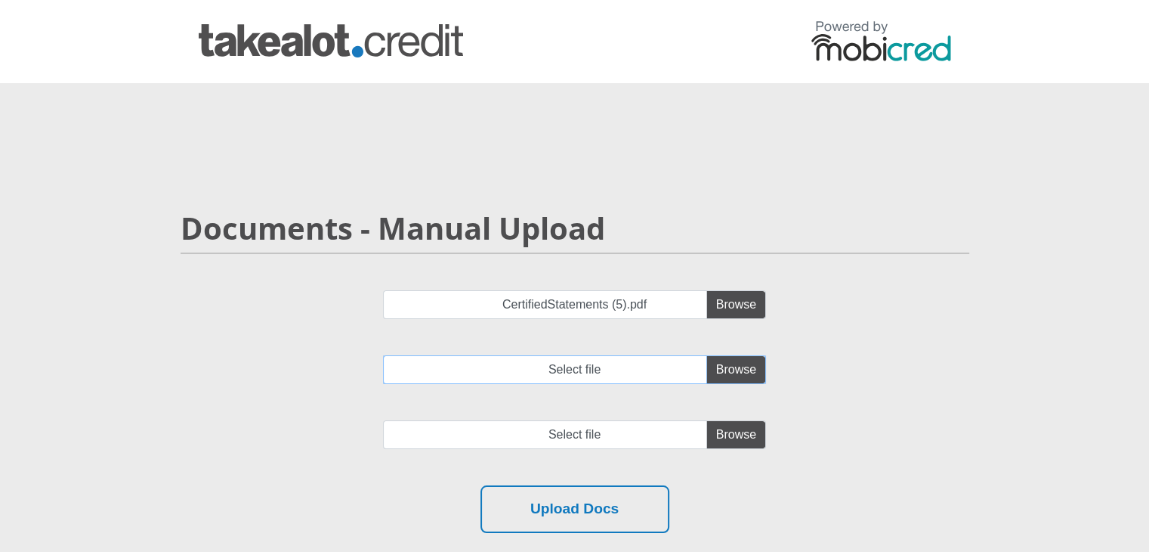
click at [716, 370] on input "Select file" at bounding box center [574, 369] width 383 height 29
type input "C:\fakepath\CertifiedStatements (5).pdf"
click at [747, 434] on input "file" at bounding box center [574, 434] width 383 height 29
type input "C:\fakepath\CertifiedStatements (5).pdf"
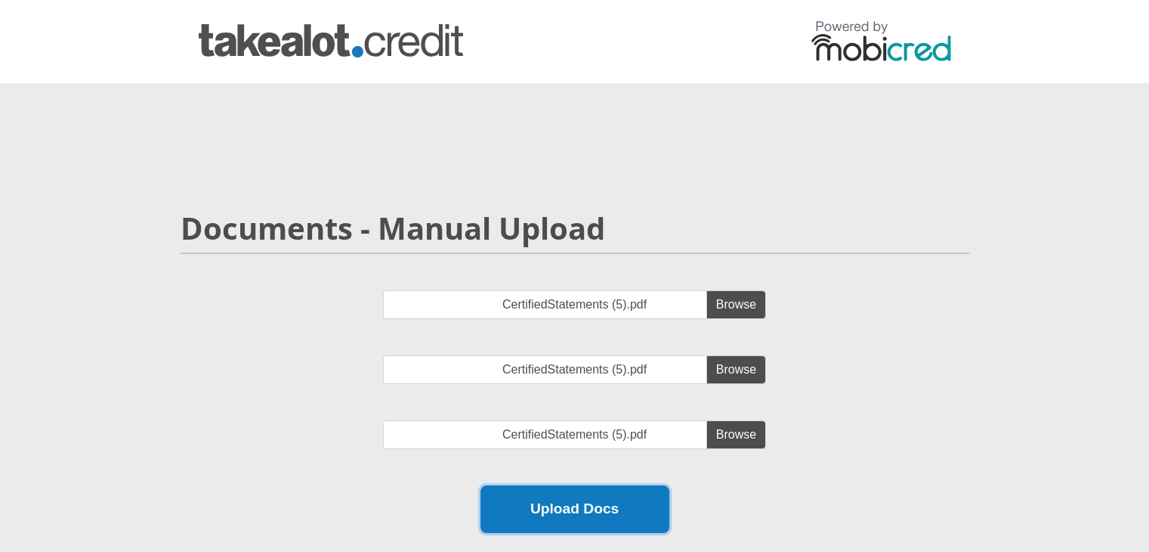
click at [614, 518] on button "Upload Docs" at bounding box center [575, 509] width 189 height 48
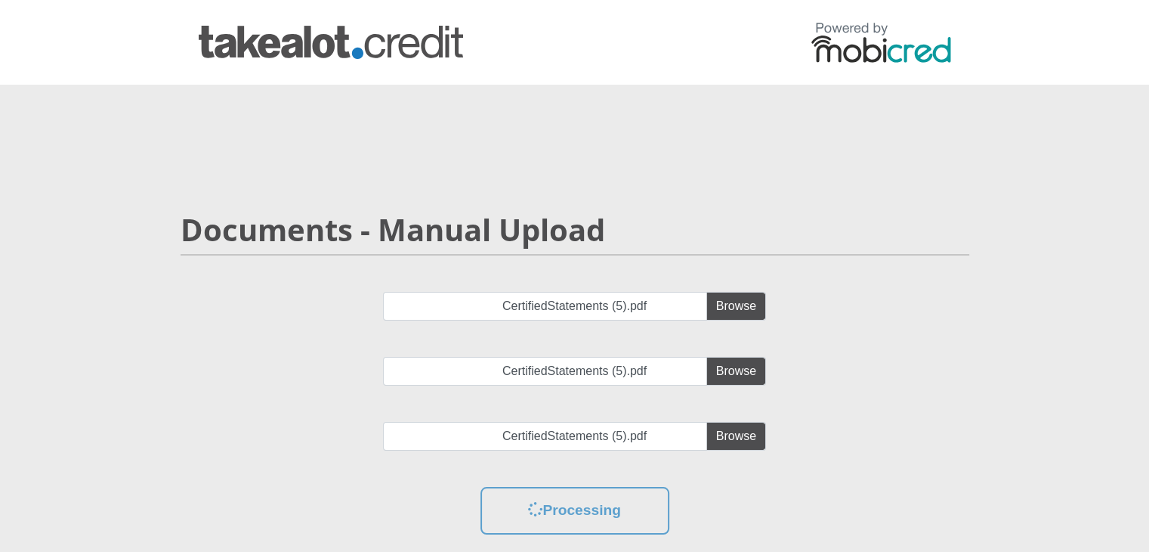
scroll to position [0, 0]
